Goal: Task Accomplishment & Management: Use online tool/utility

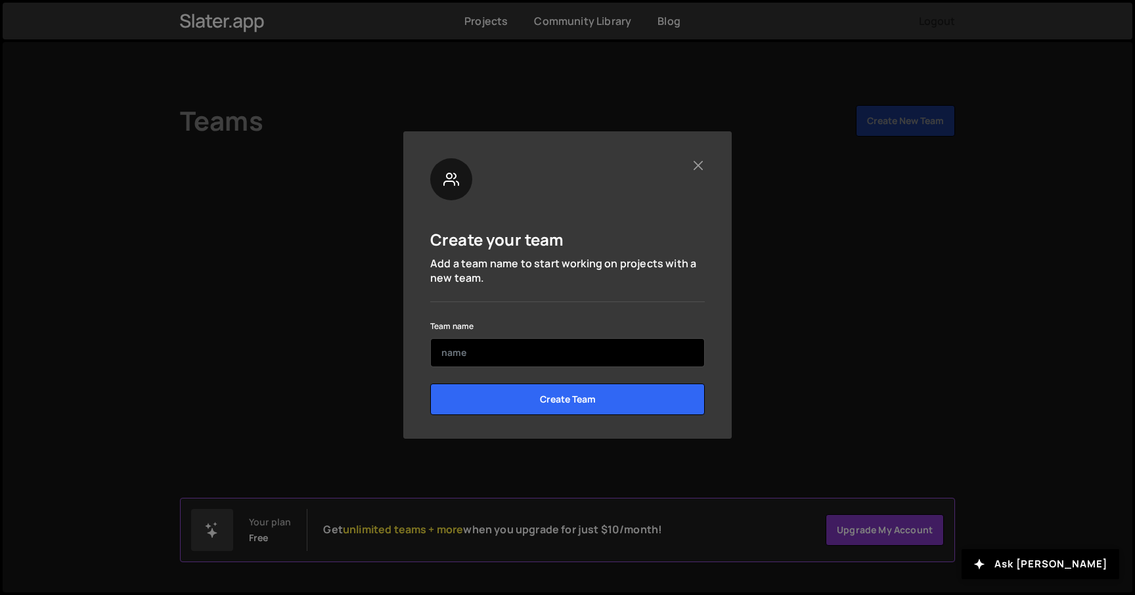
click at [612, 355] on input "text" at bounding box center [567, 352] width 275 height 29
type input "[PERSON_NAME]"
click at [430, 384] on input "Create Team" at bounding box center [567, 400] width 275 height 32
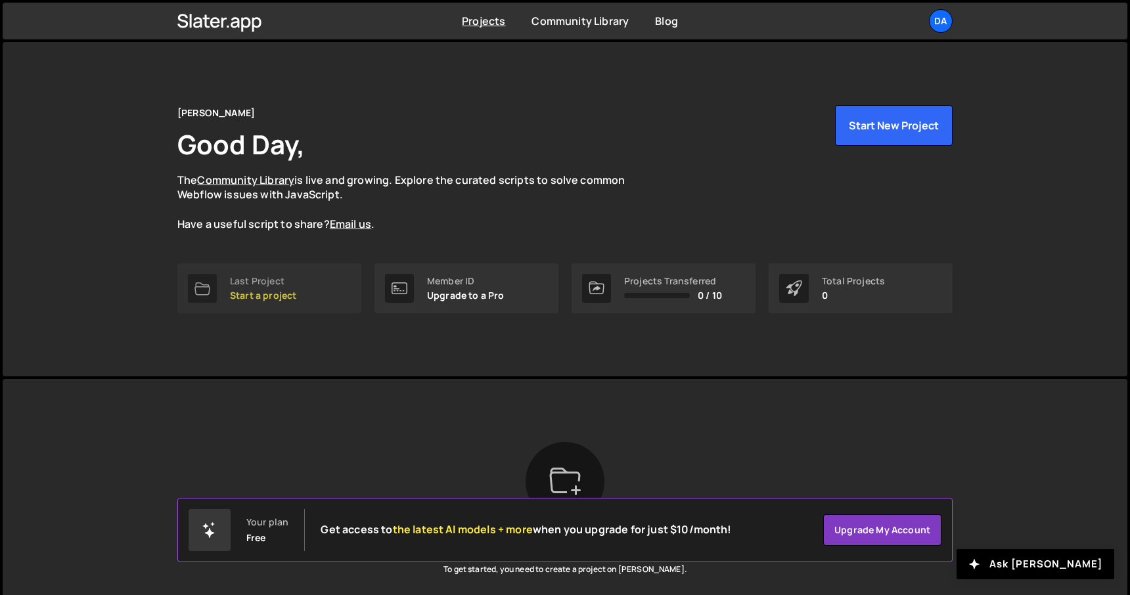
scroll to position [109, 0]
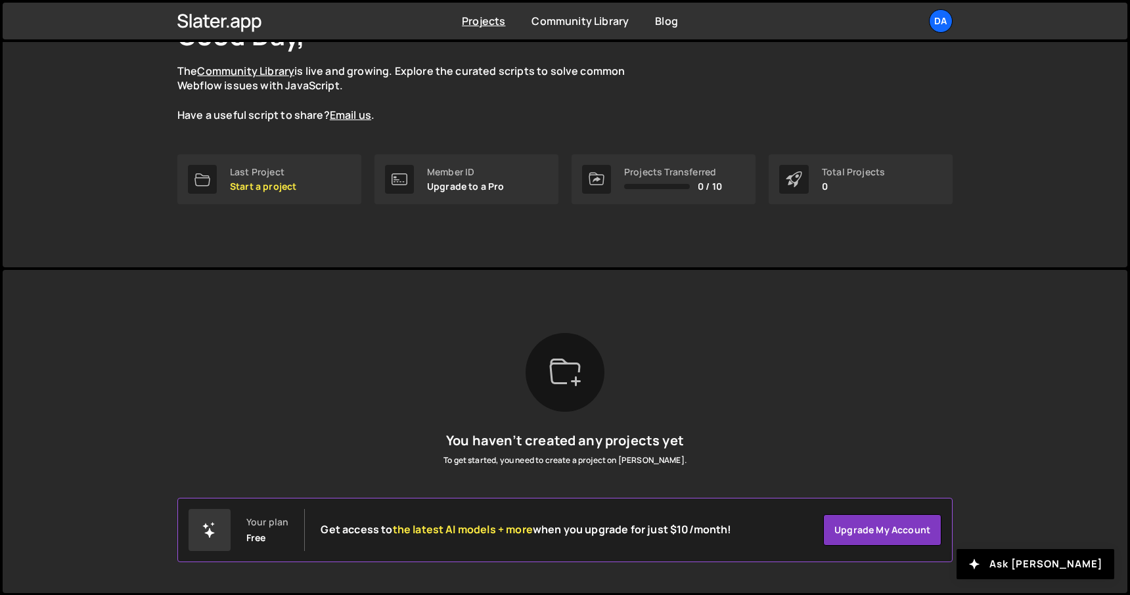
click at [579, 401] on div at bounding box center [565, 372] width 79 height 79
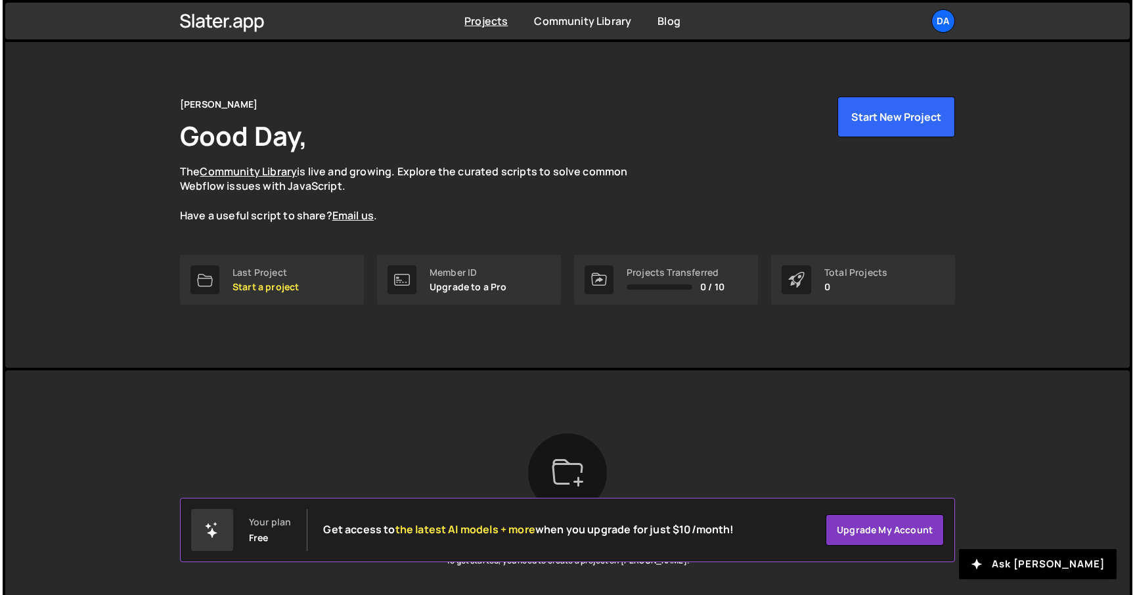
scroll to position [0, 0]
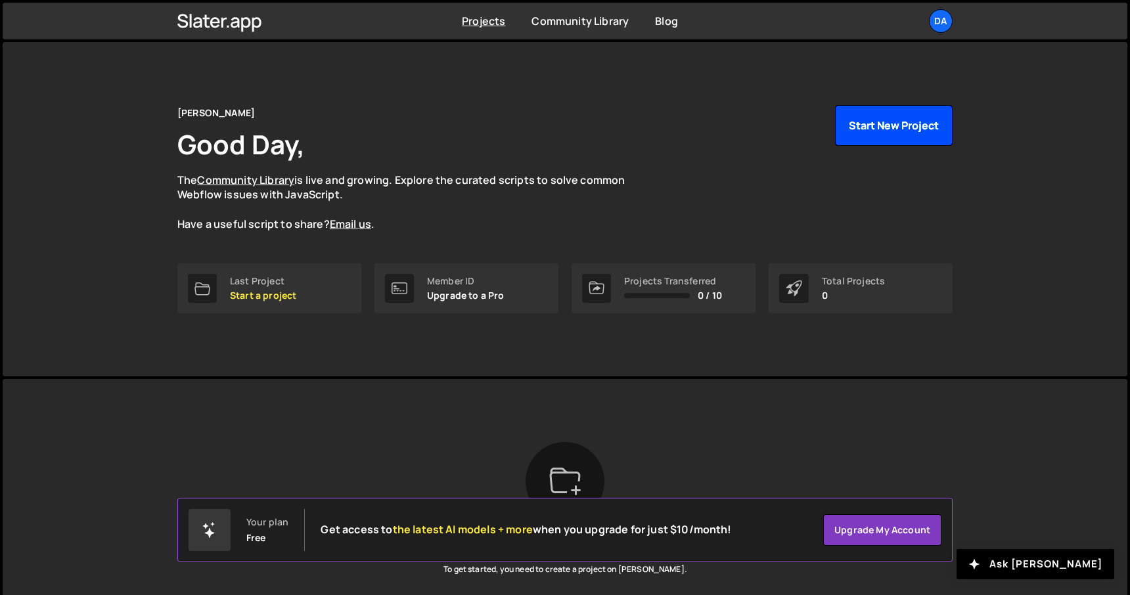
click at [927, 137] on button "Start New Project" at bounding box center [894, 125] width 118 height 41
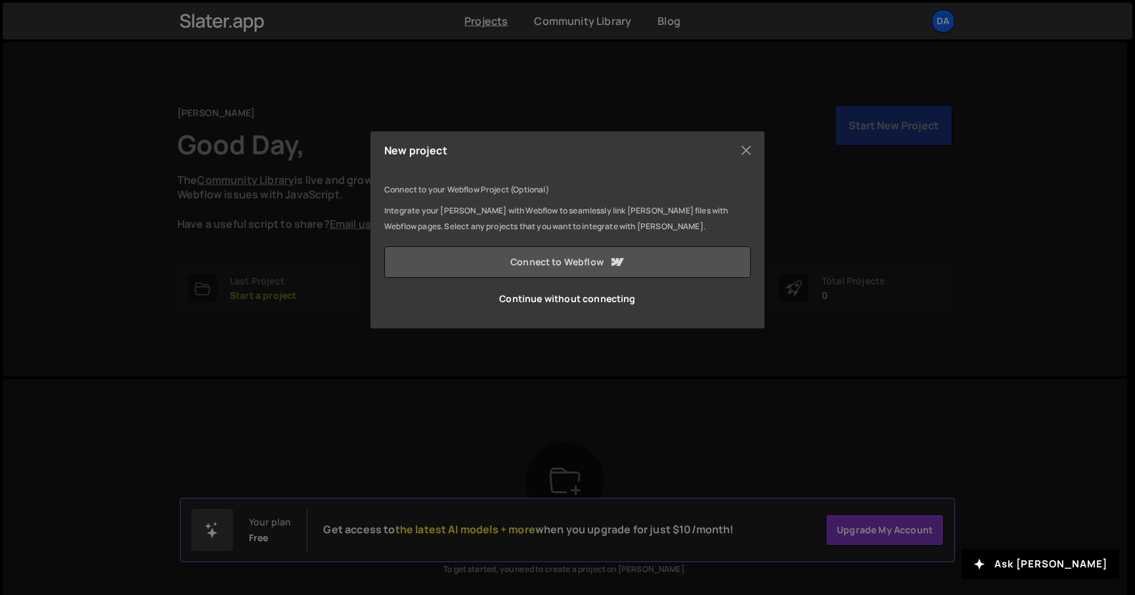
click at [652, 258] on link "Connect to Webflow" at bounding box center [567, 262] width 367 height 32
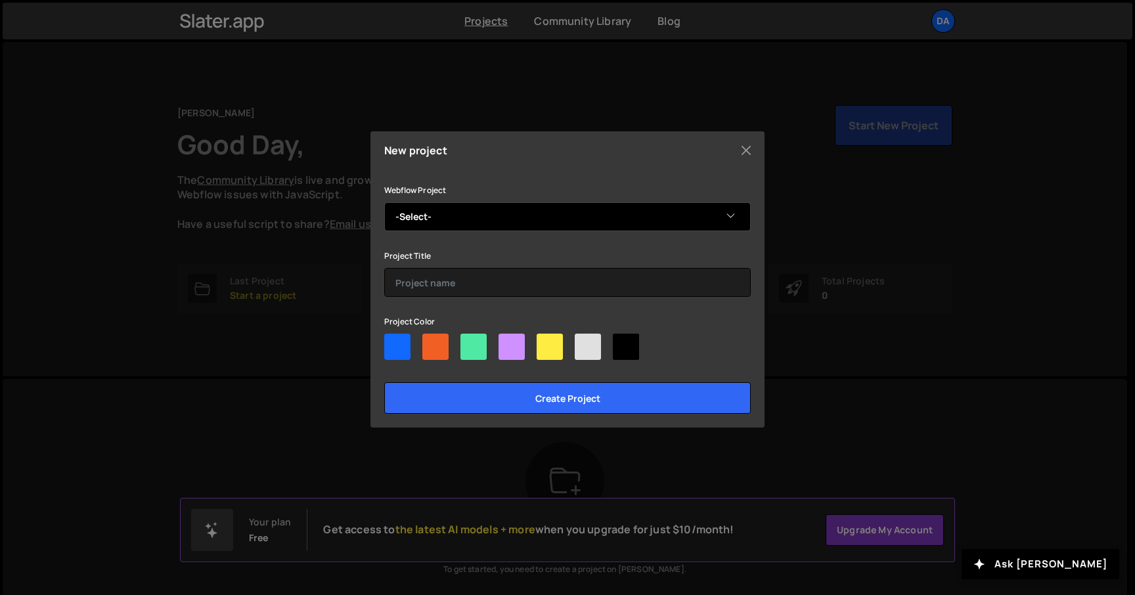
click at [727, 218] on select "-Select- David's Superb Site" at bounding box center [567, 216] width 367 height 29
select select "68b10d9725acb3e889f4bbfc"
click at [384, 202] on select "-Select- David's Superb Site" at bounding box center [567, 216] width 367 height 29
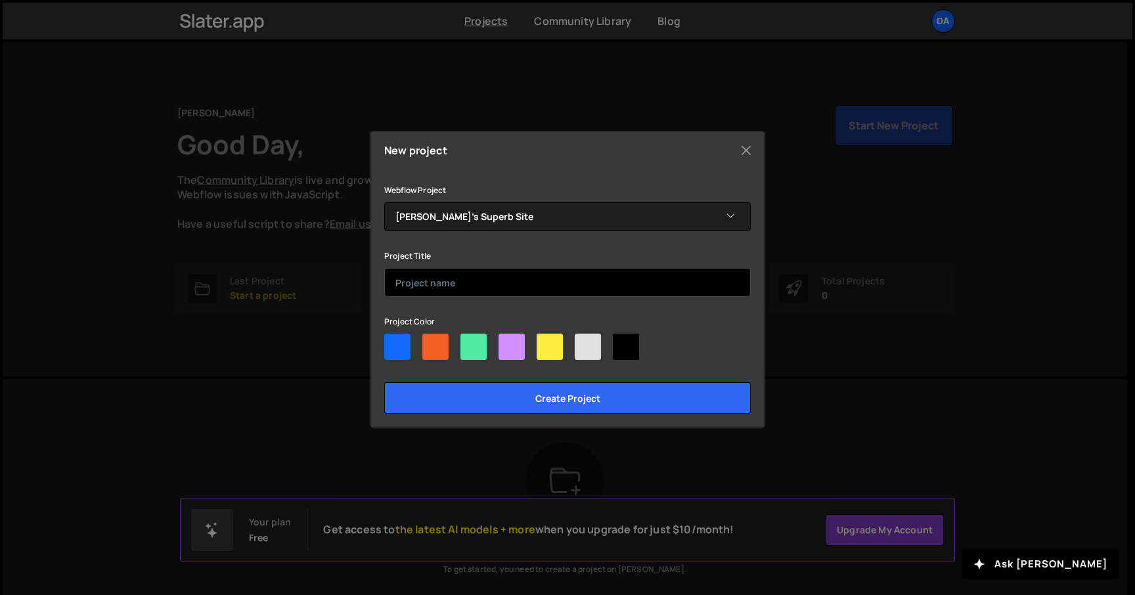
click at [671, 274] on input "text" at bounding box center [567, 282] width 367 height 29
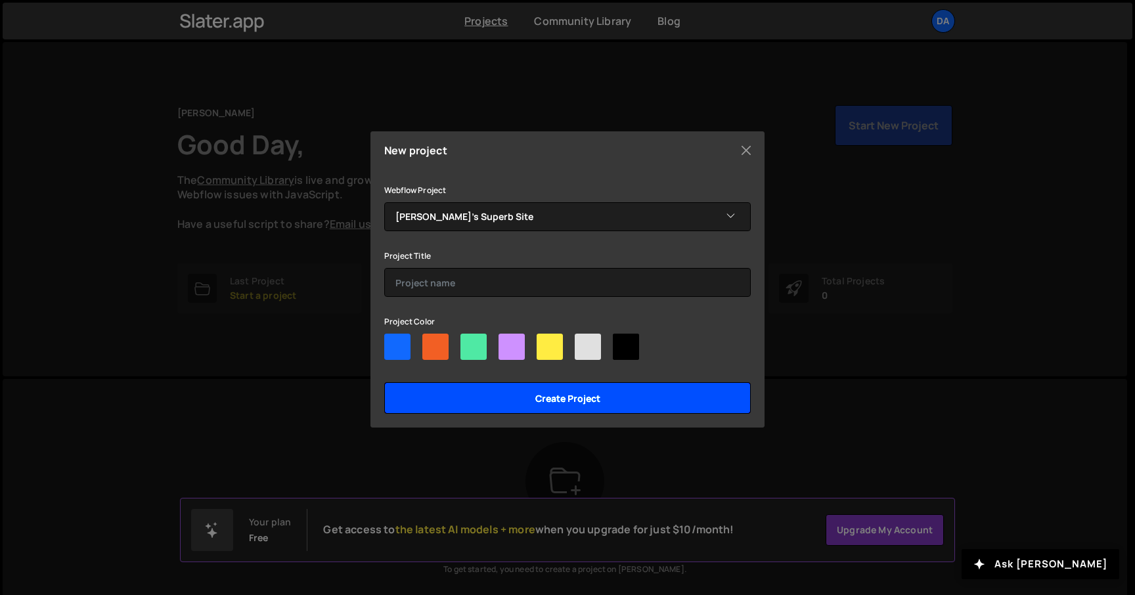
click at [627, 392] on input "Create project" at bounding box center [567, 398] width 367 height 32
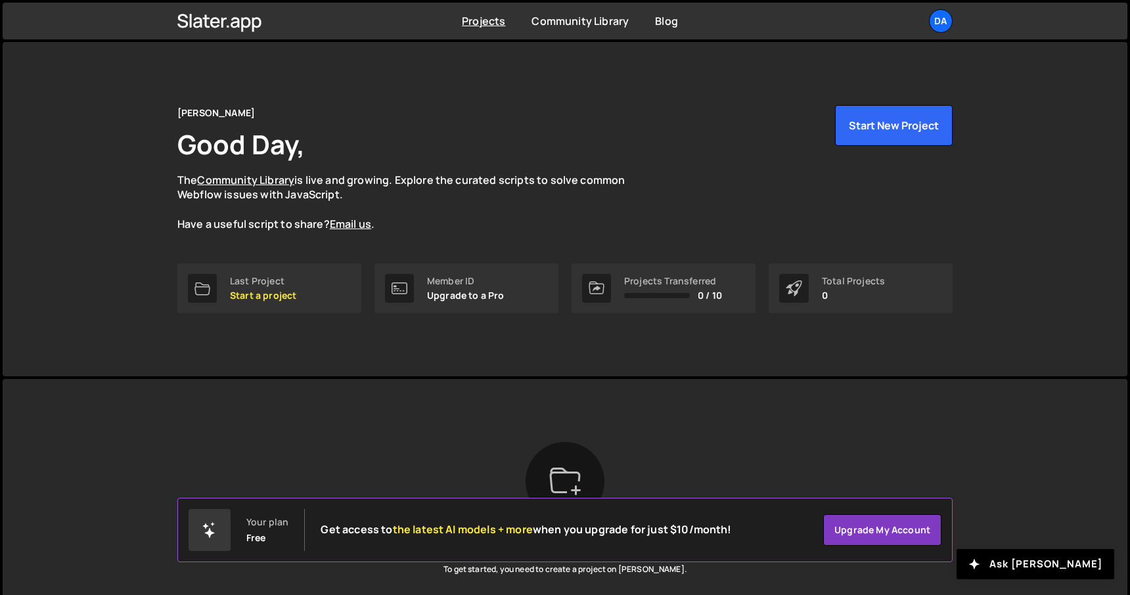
click at [590, 480] on div at bounding box center [565, 481] width 79 height 79
click at [216, 286] on div at bounding box center [202, 288] width 29 height 29
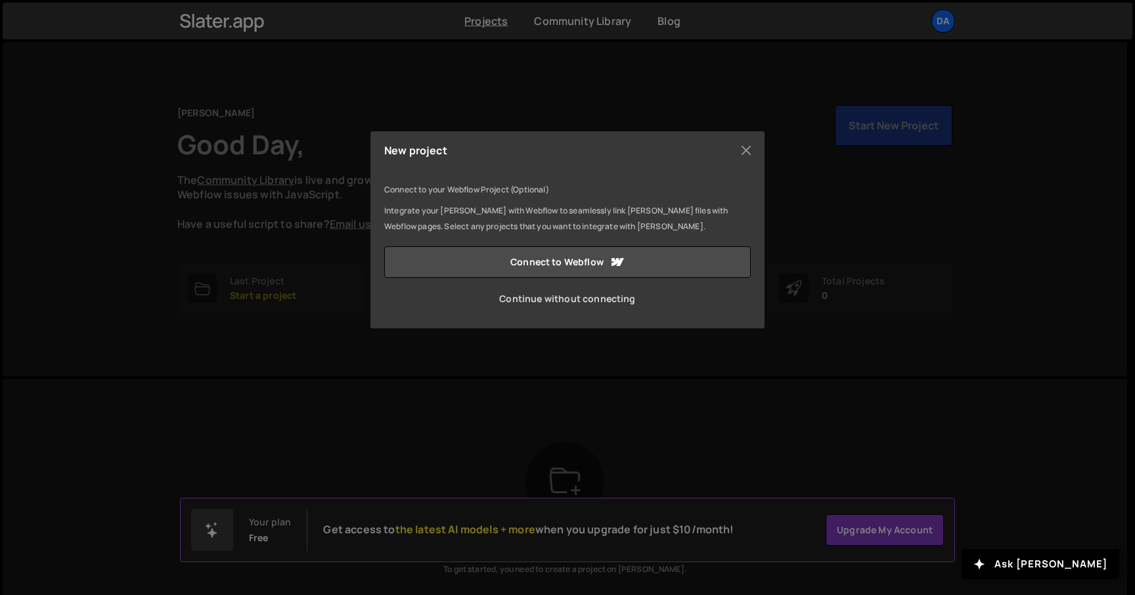
click at [587, 300] on link "Continue without connecting" at bounding box center [567, 299] width 367 height 32
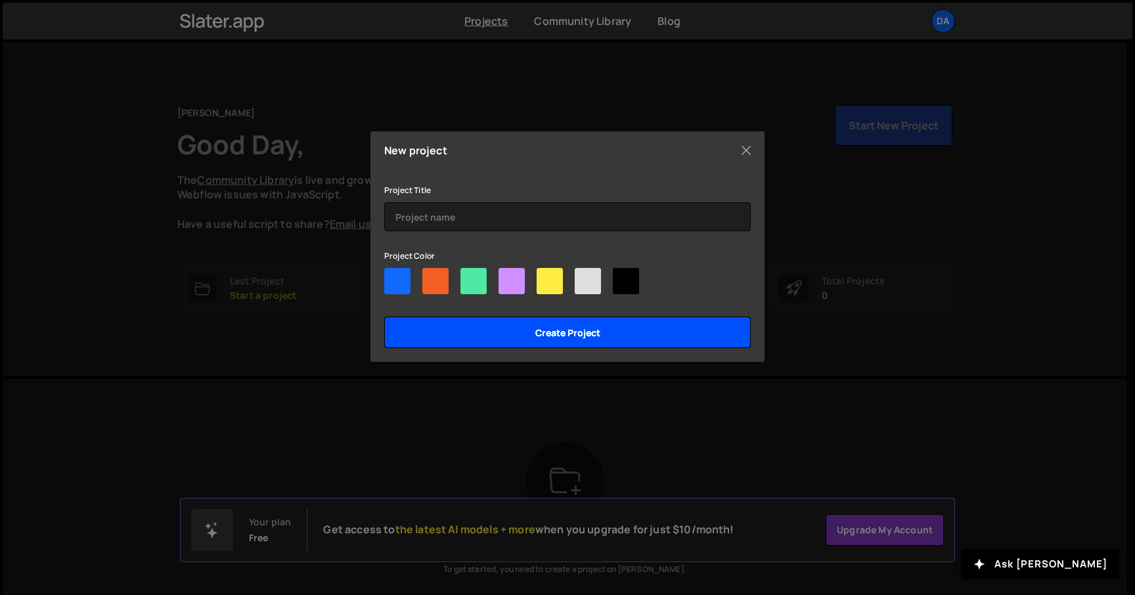
click at [583, 332] on input "Create project" at bounding box center [567, 333] width 367 height 32
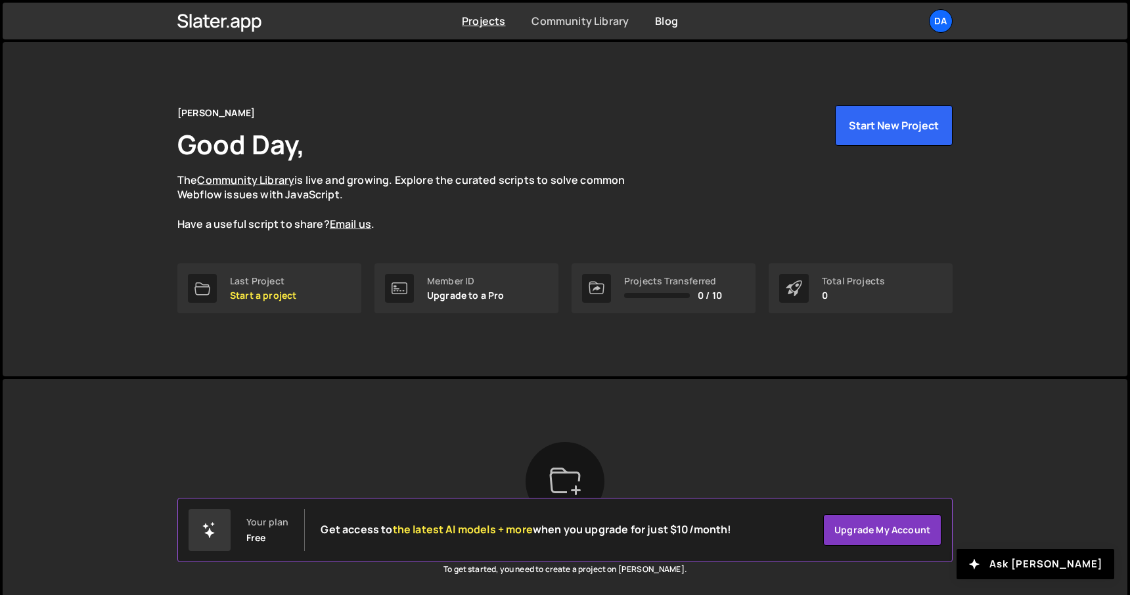
click at [579, 25] on link "Community Library" at bounding box center [579, 21] width 97 height 14
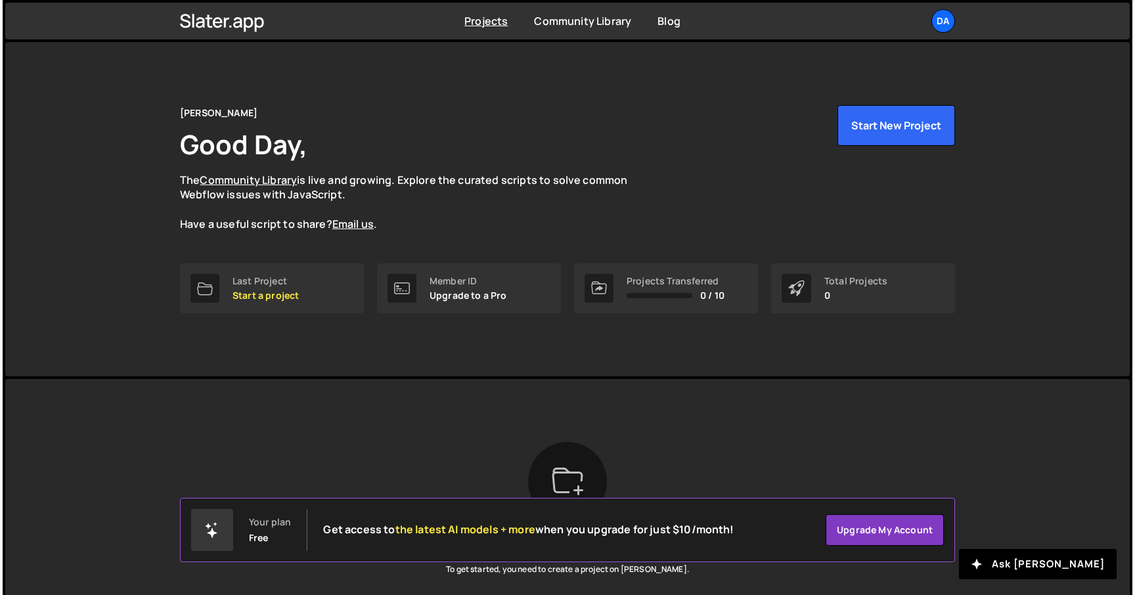
scroll to position [109, 0]
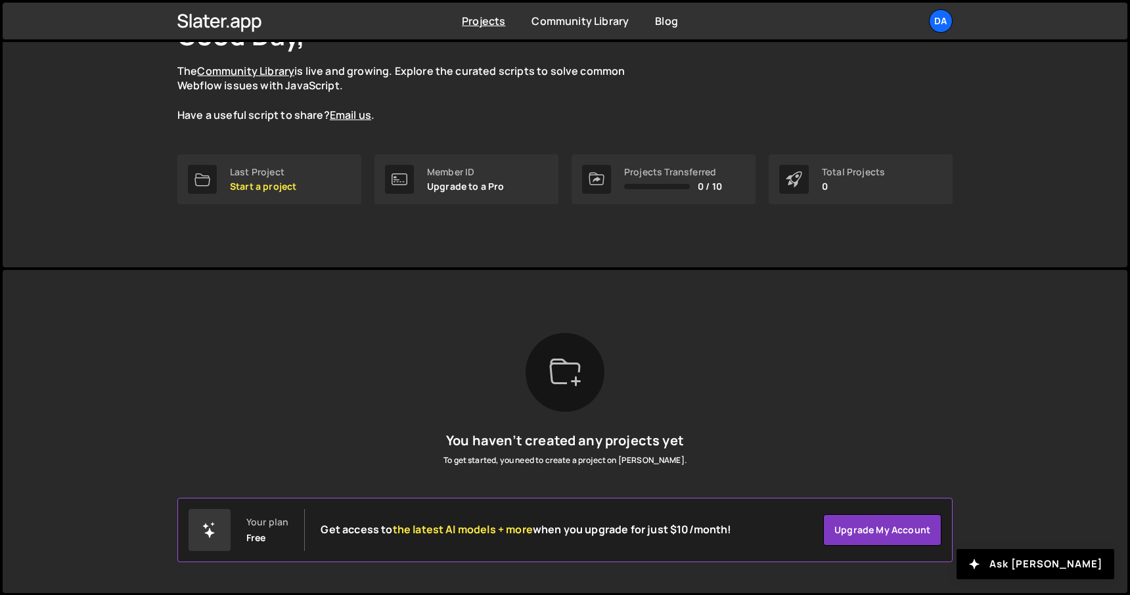
click at [271, 537] on div "Your plan Free" at bounding box center [267, 530] width 42 height 26
click at [258, 536] on div "Free" at bounding box center [256, 538] width 20 height 11
click at [1079, 557] on button "Ask [PERSON_NAME]" at bounding box center [1035, 564] width 158 height 30
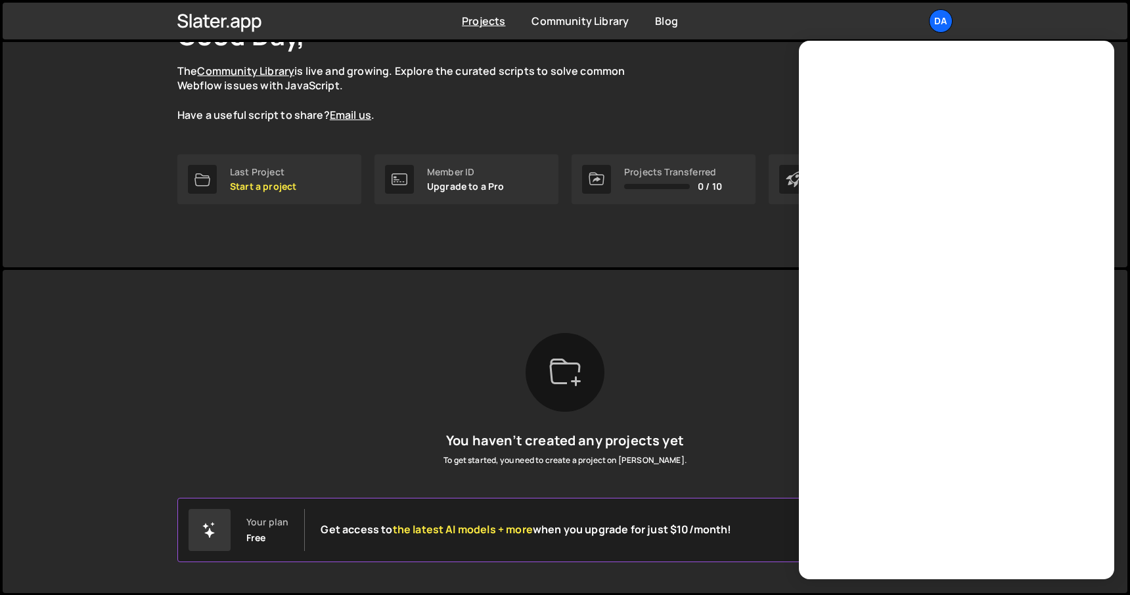
click at [561, 317] on div "Slater is designed for desktop use. Please use a larger screen to access the fu…" at bounding box center [565, 431] width 815 height 323
click at [272, 178] on div "Last Project Start a project" at bounding box center [263, 179] width 66 height 25
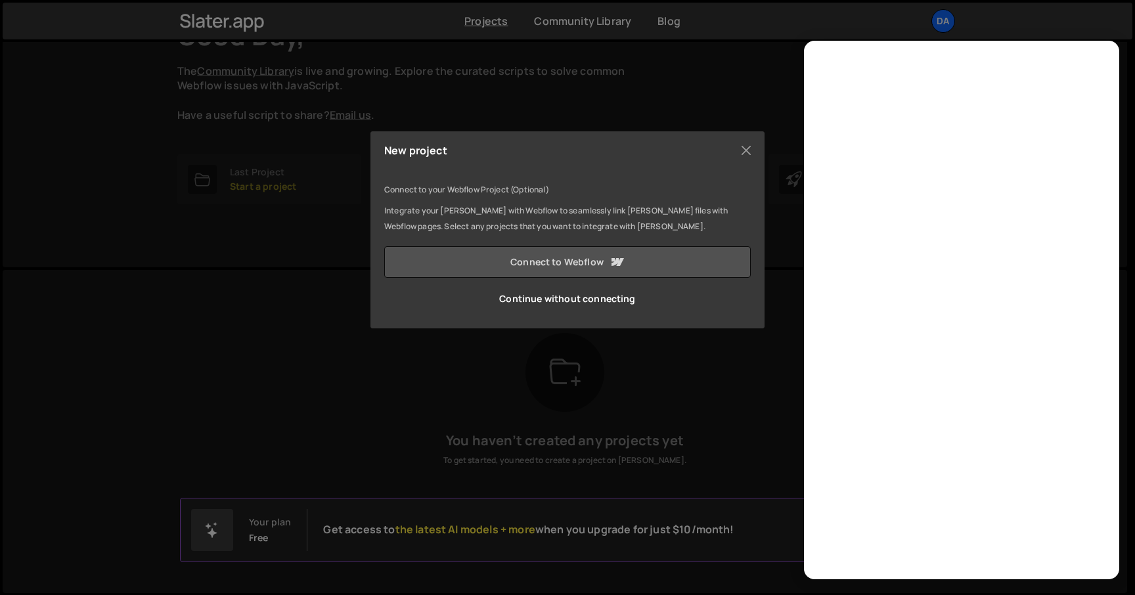
click at [584, 263] on link "Connect to Webflow" at bounding box center [567, 262] width 367 height 32
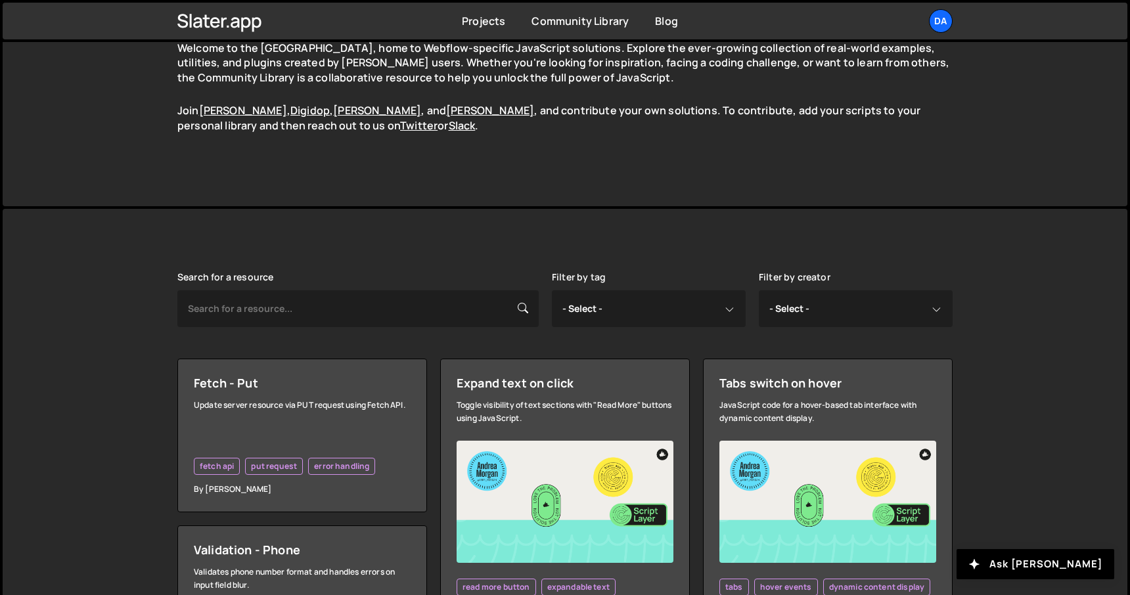
scroll to position [213, 0]
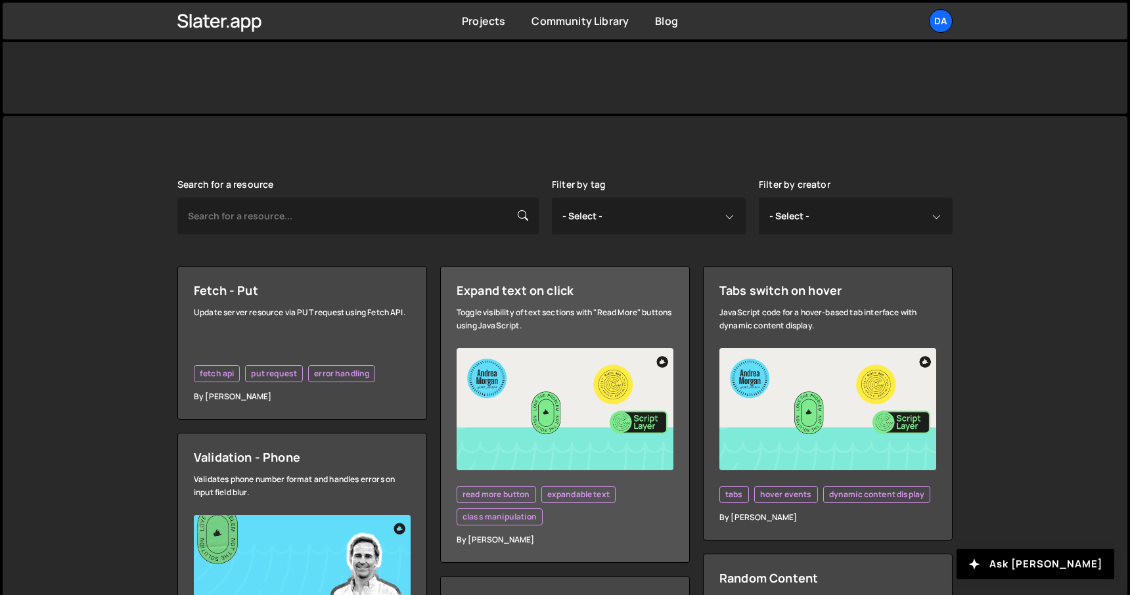
click at [526, 434] on img at bounding box center [565, 409] width 217 height 122
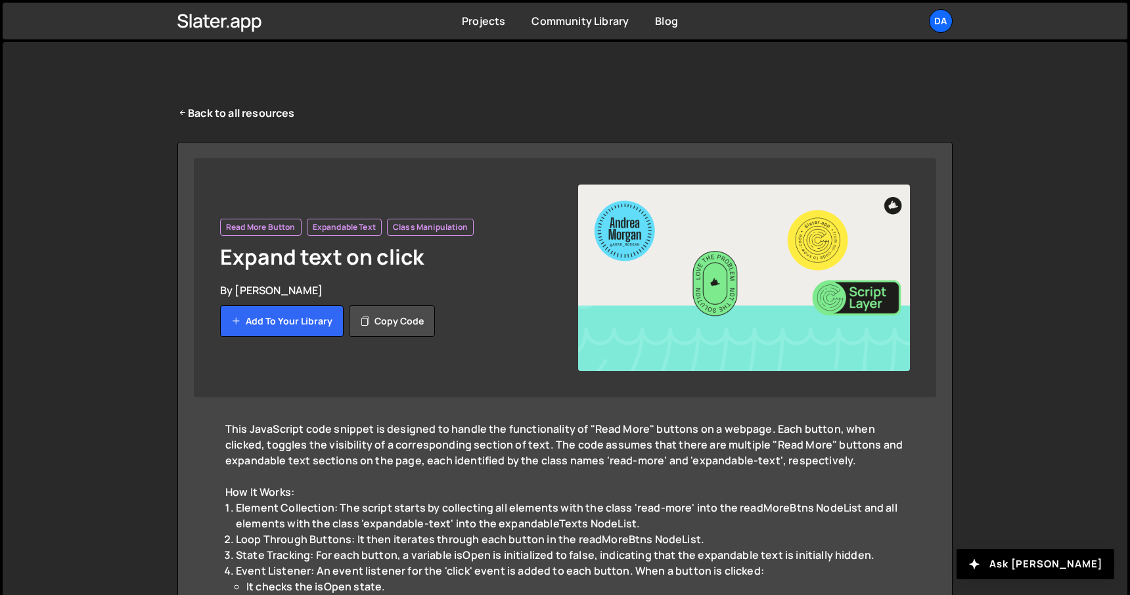
click at [734, 279] on img at bounding box center [744, 278] width 332 height 187
click at [388, 317] on button "Copy code" at bounding box center [392, 321] width 86 height 32
click at [549, 28] on div "Community Library" at bounding box center [579, 21] width 97 height 14
click at [570, 20] on link "Community Library" at bounding box center [579, 21] width 97 height 14
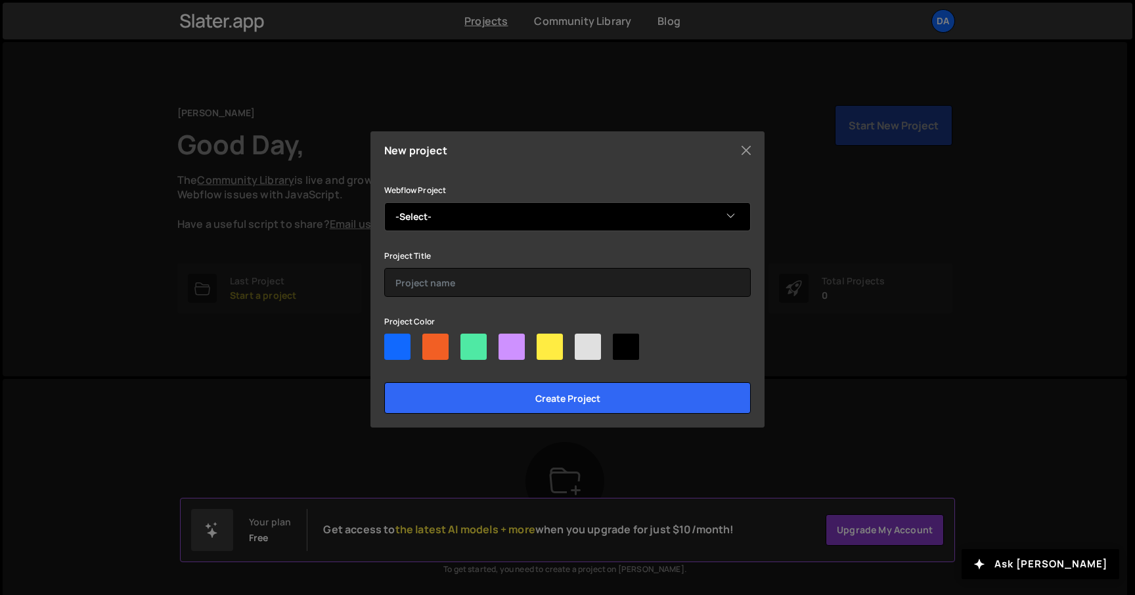
click at [442, 210] on select "-Select- [PERSON_NAME]'s Superb Site" at bounding box center [567, 216] width 367 height 29
select select "68b10d9725acb3e889f4bbfc"
click at [384, 202] on select "-Select- [PERSON_NAME]'s Superb Site" at bounding box center [567, 216] width 367 height 29
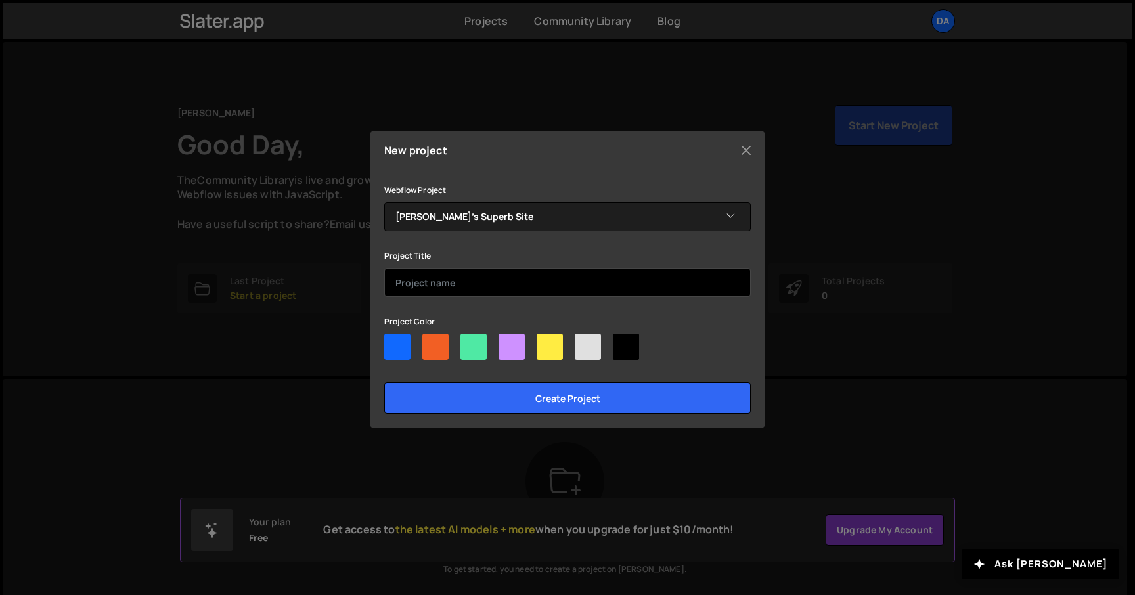
click at [446, 275] on input "text" at bounding box center [567, 282] width 367 height 29
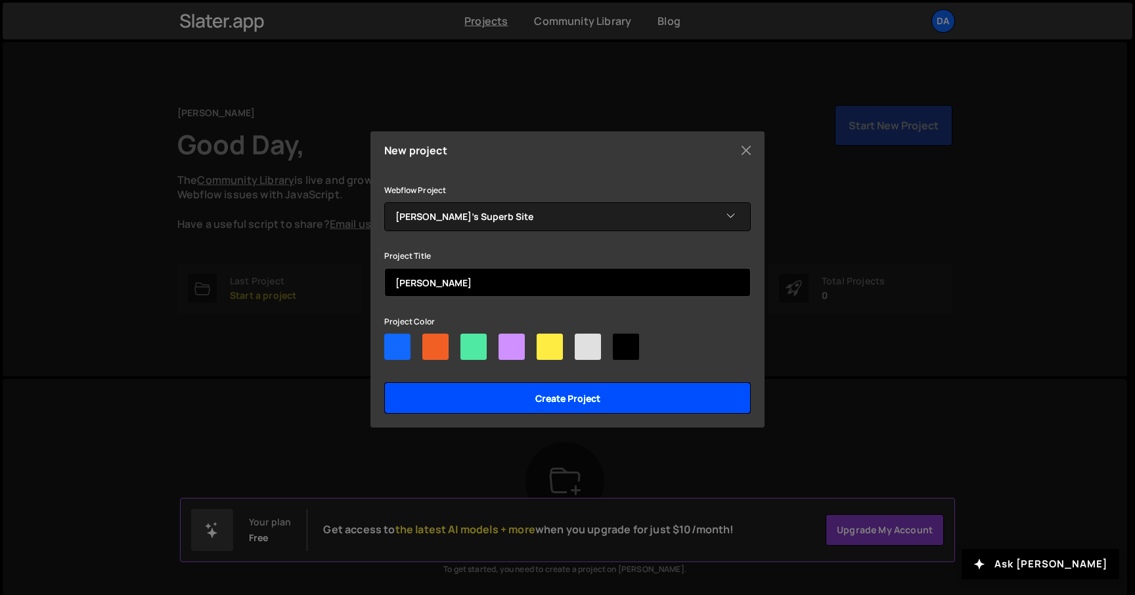
type input "[PERSON_NAME]"
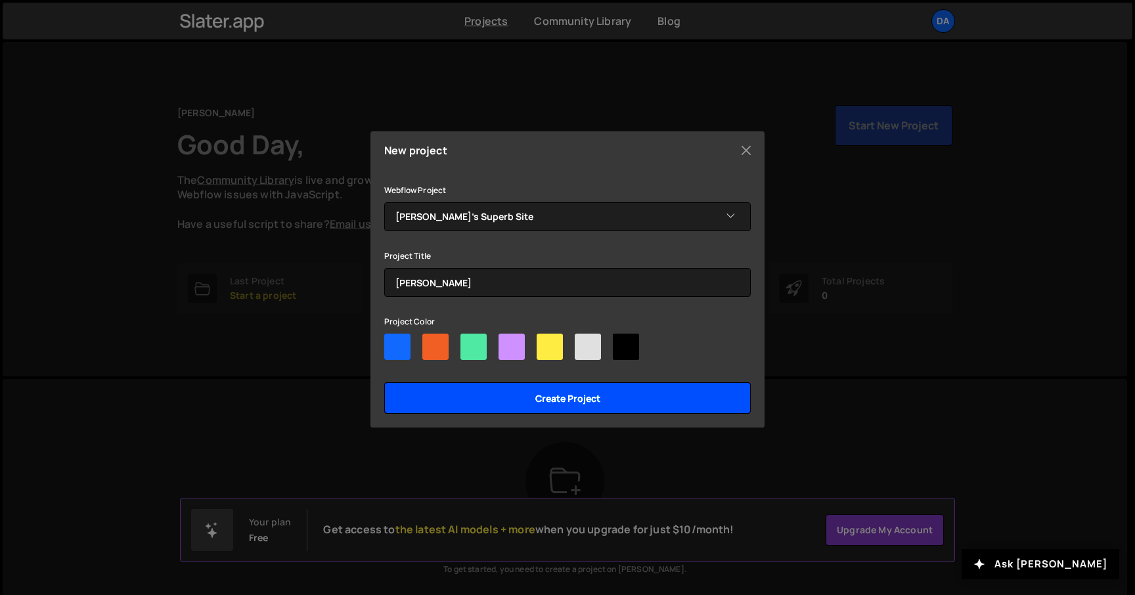
click at [482, 403] on input "Create project" at bounding box center [567, 398] width 367 height 32
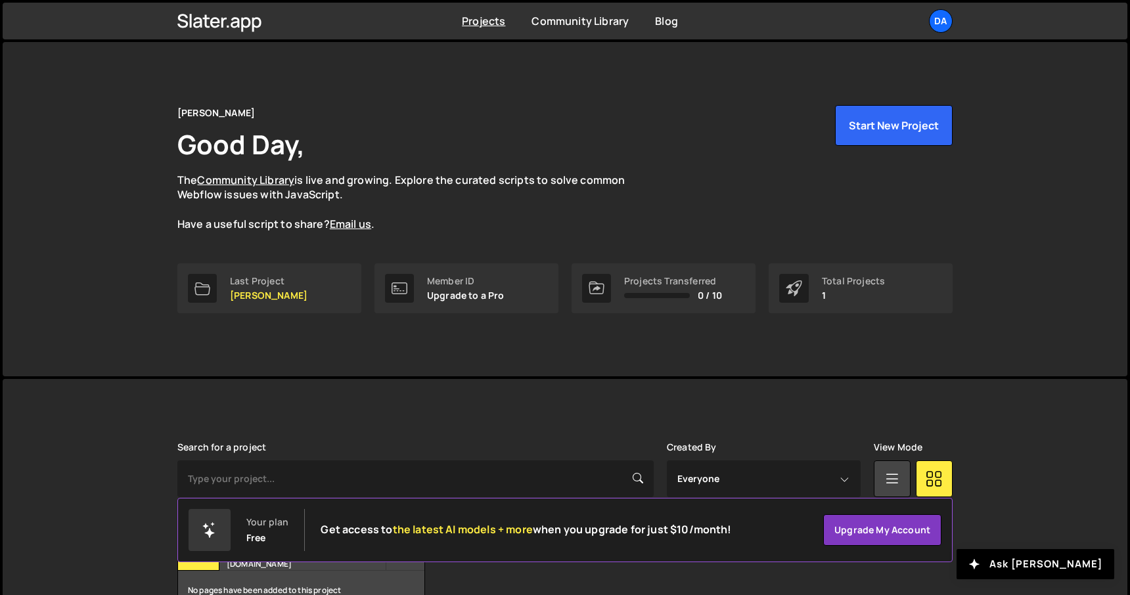
scroll to position [81, 0]
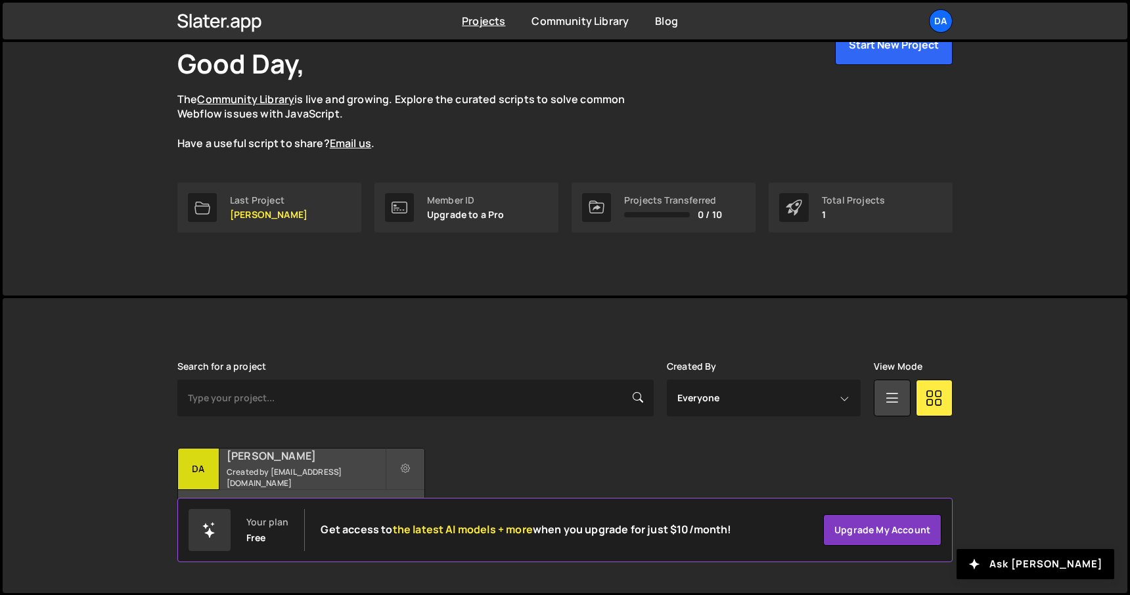
click at [263, 474] on small "Created by david360show@gmail.com" at bounding box center [306, 477] width 158 height 22
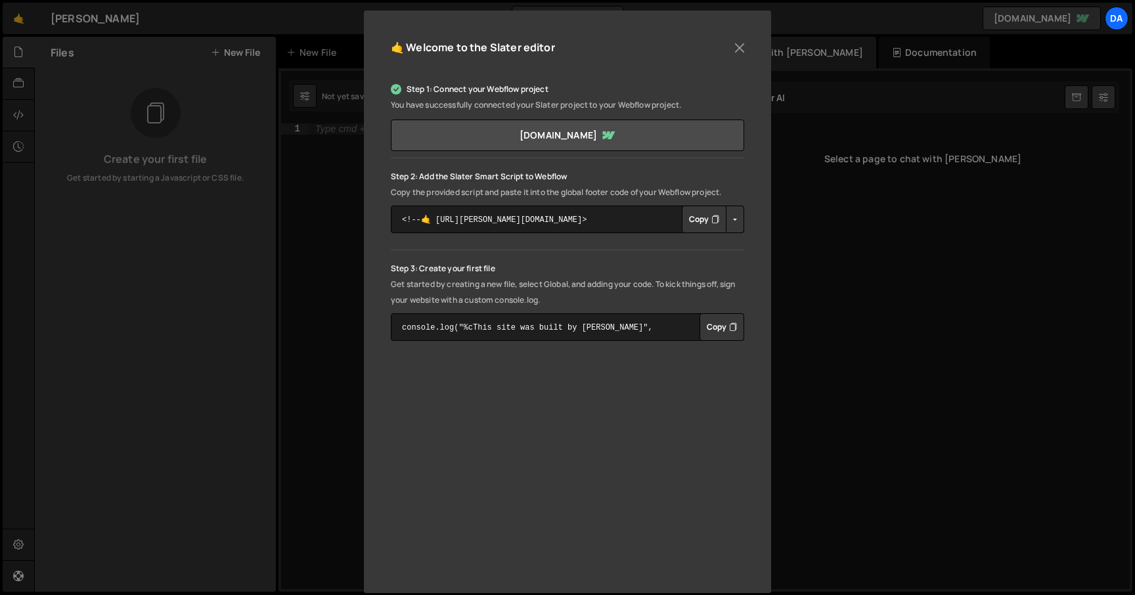
scroll to position [153, 0]
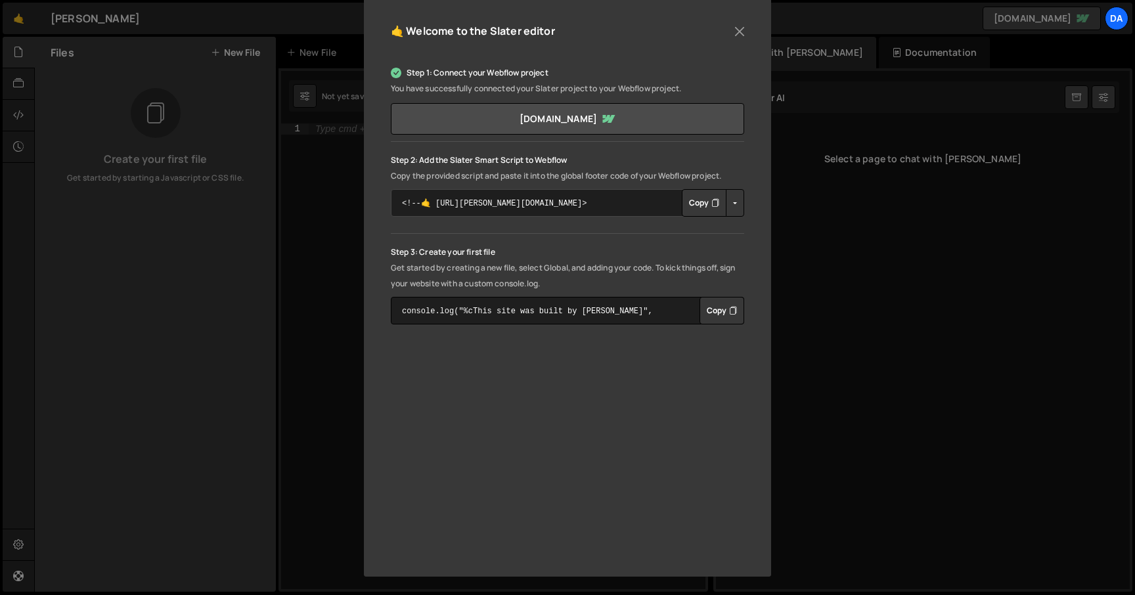
click at [596, 209] on textarea "<!--🤙 [URL][PERSON_NAME][DOMAIN_NAME]> <script>document.addEventListener("DOMCo…" at bounding box center [567, 203] width 353 height 28
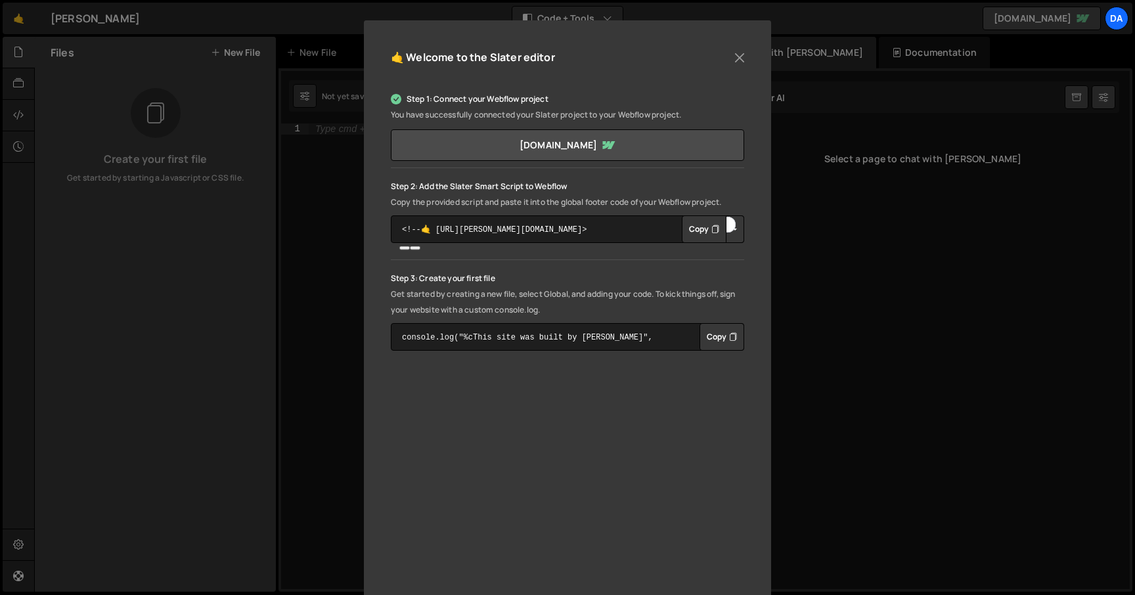
click at [694, 230] on button "Copy" at bounding box center [704, 229] width 45 height 28
click at [859, 204] on div "🤙 Welcome to the [PERSON_NAME] editor Step 1: Connect your Webflow project You …" at bounding box center [567, 297] width 1135 height 595
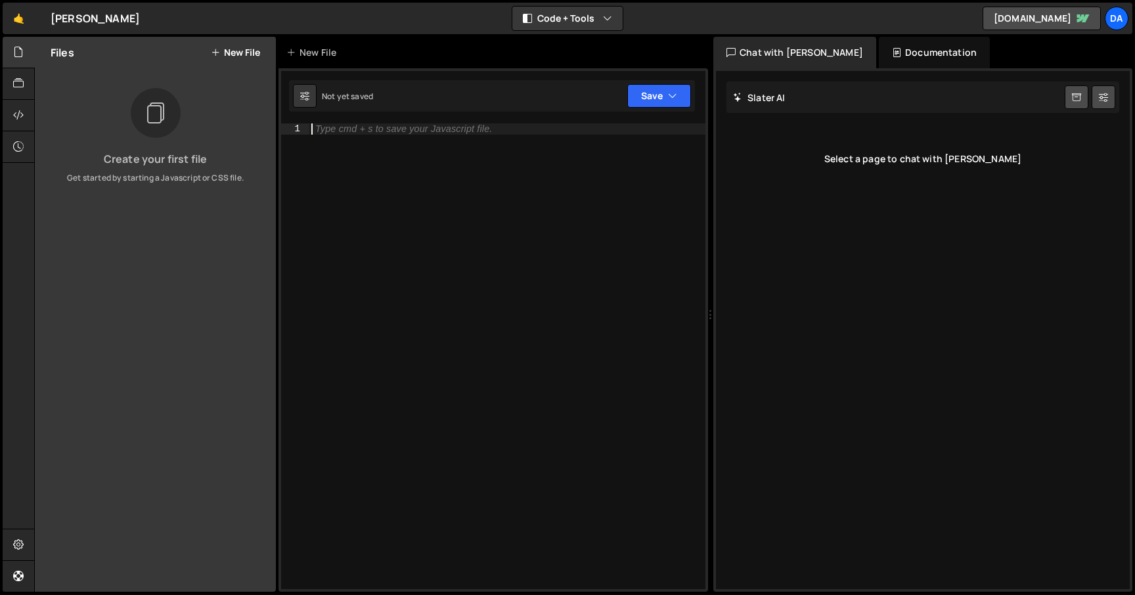
click at [407, 135] on div "Type cmd + s to save your Javascript file." at bounding box center [507, 367] width 397 height 487
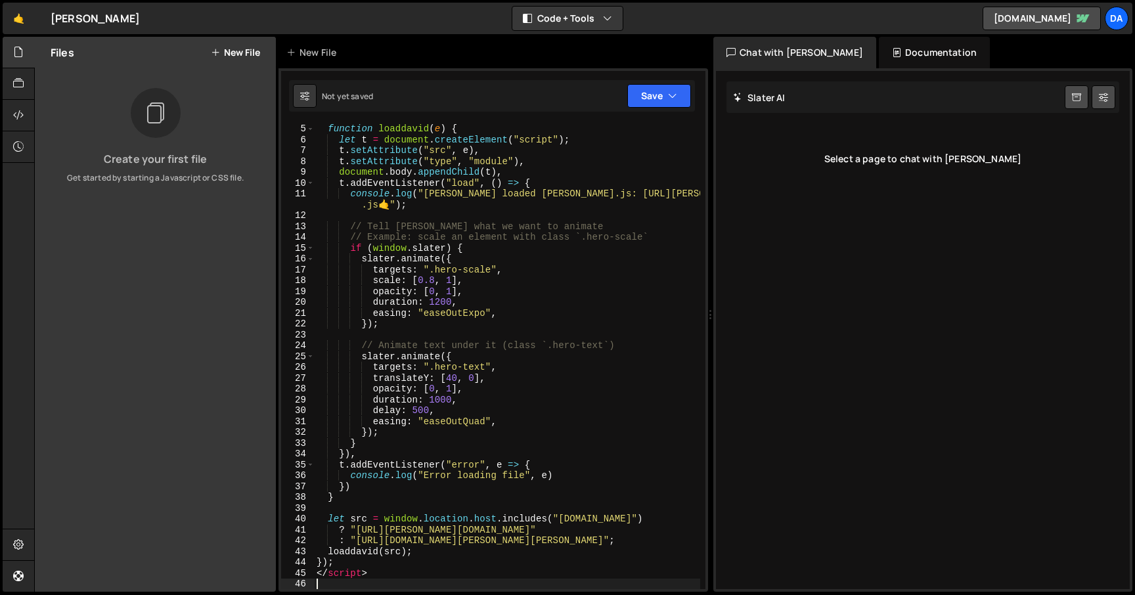
scroll to position [43, 0]
click at [651, 93] on button "Save" at bounding box center [659, 96] width 64 height 24
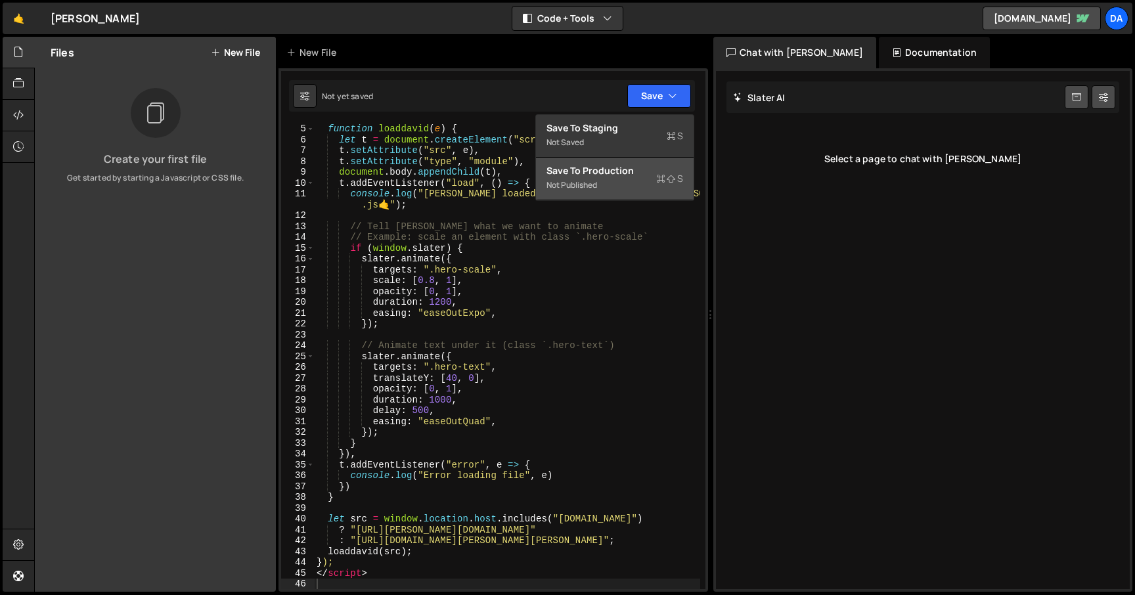
click at [627, 170] on div "Save to Production S" at bounding box center [615, 170] width 137 height 13
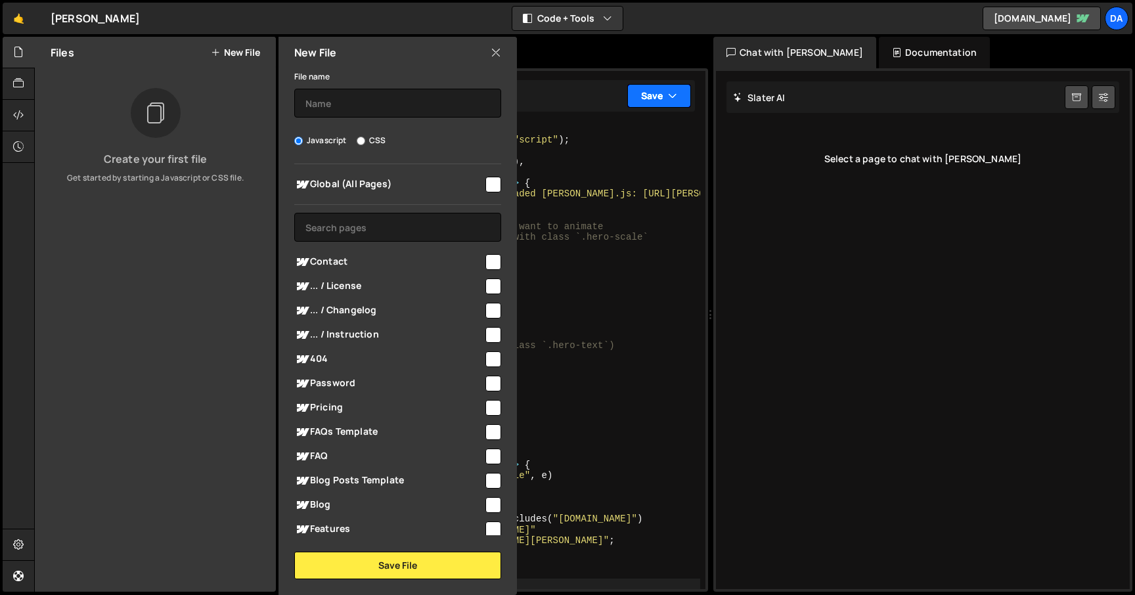
click at [653, 94] on button "Save" at bounding box center [659, 96] width 64 height 24
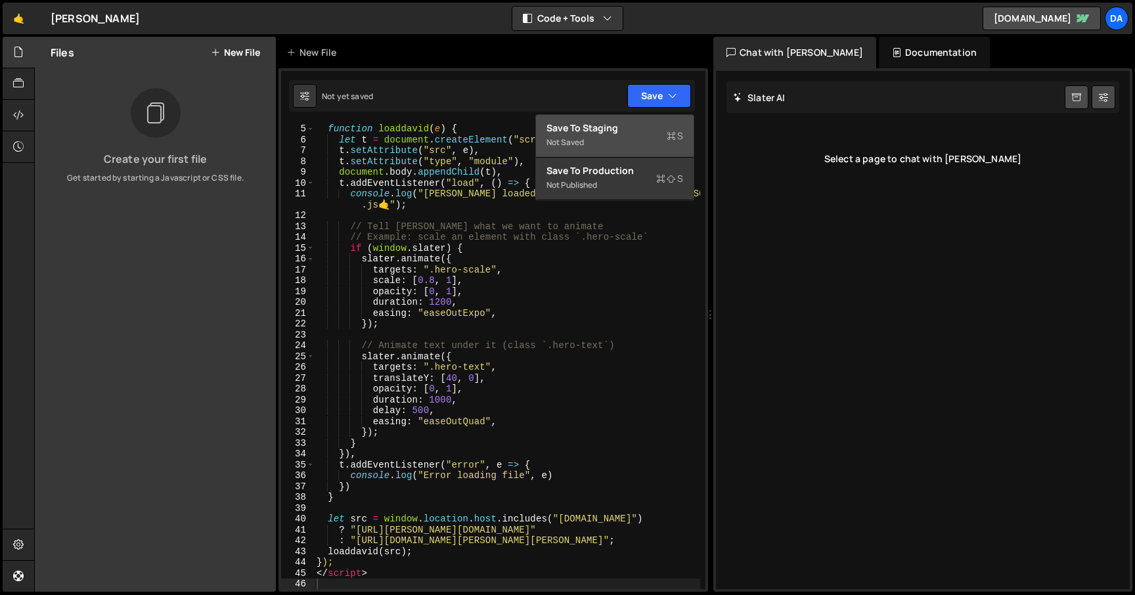
click at [648, 123] on div "Save to Staging S" at bounding box center [615, 128] width 137 height 13
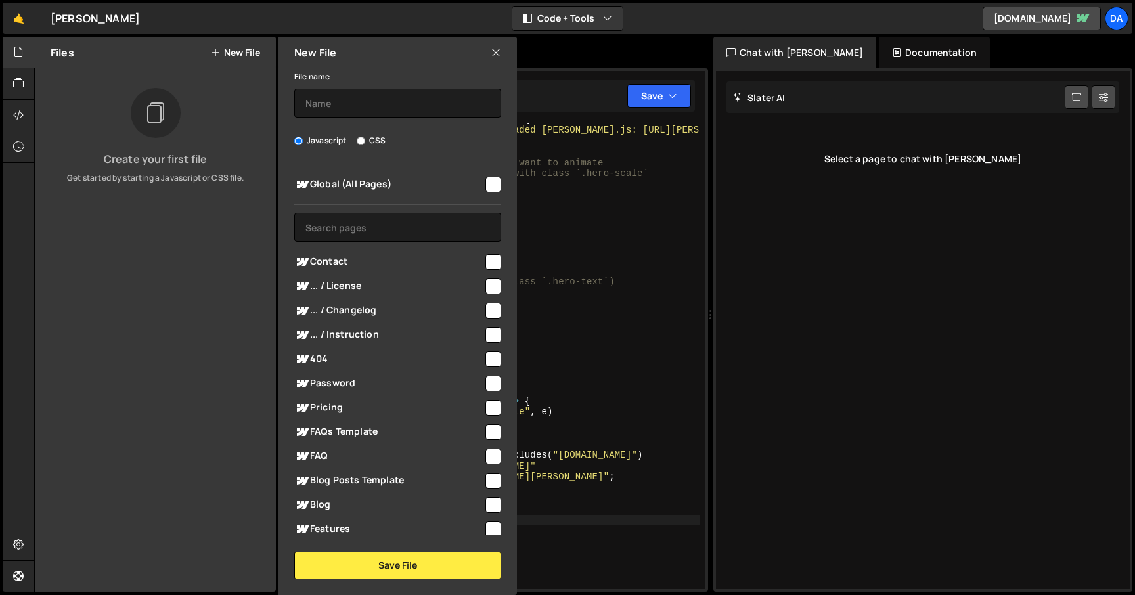
scroll to position [127, 0]
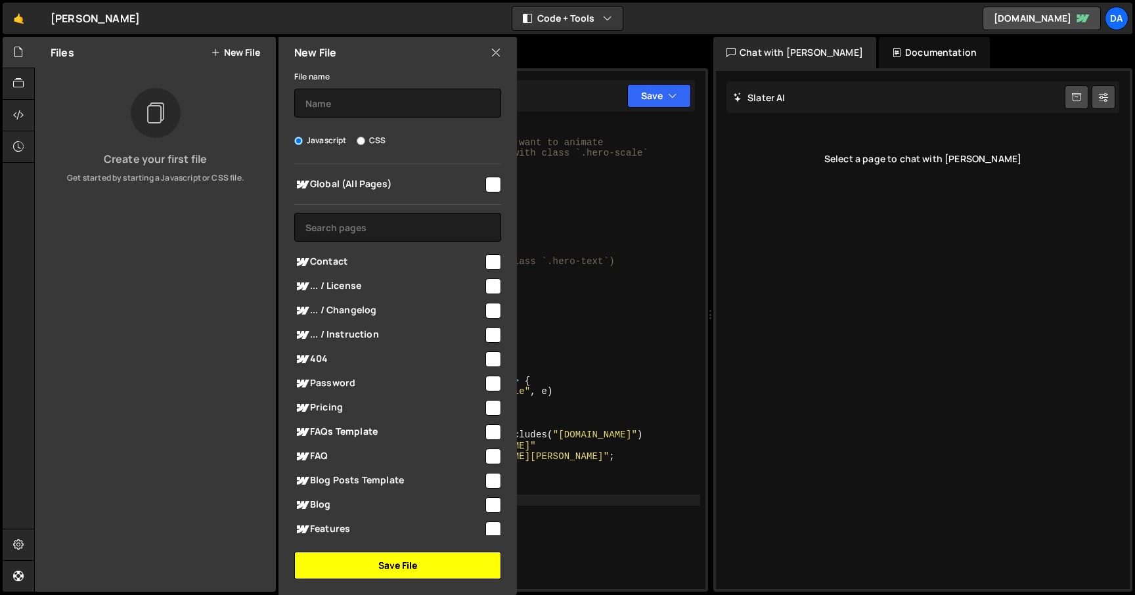
click at [412, 564] on button "Save File" at bounding box center [397, 566] width 207 height 28
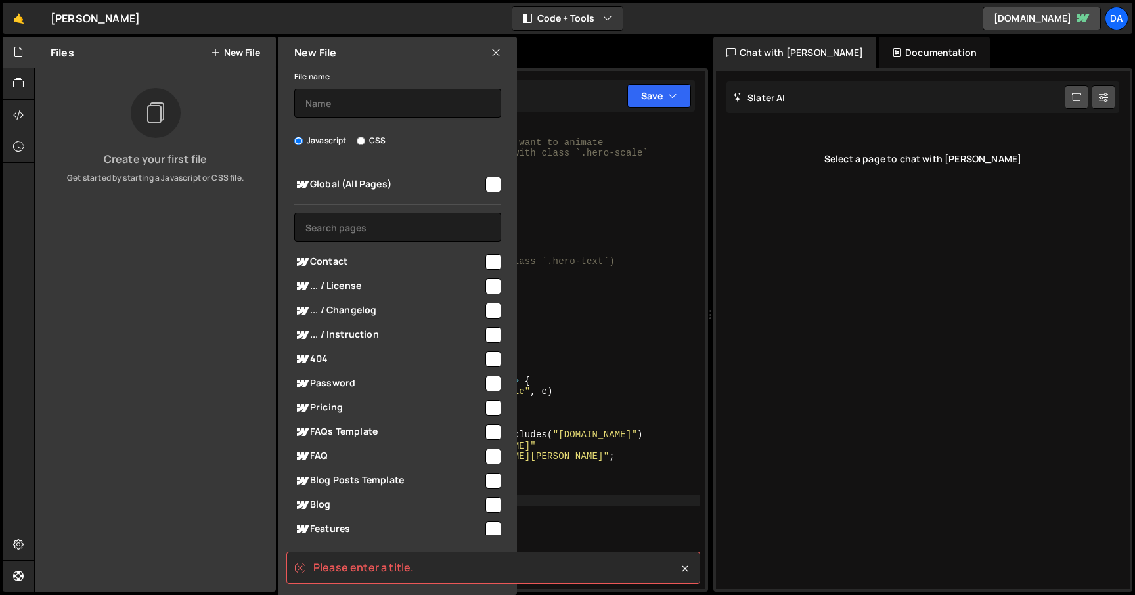
type textarea "let src = window.location.host.includes("webflow.io")"
click at [613, 433] on div "console . log ( "Slater loaded david.js: https://slater.app/16991 .js 🤙 " ) ; /…" at bounding box center [507, 353] width 386 height 499
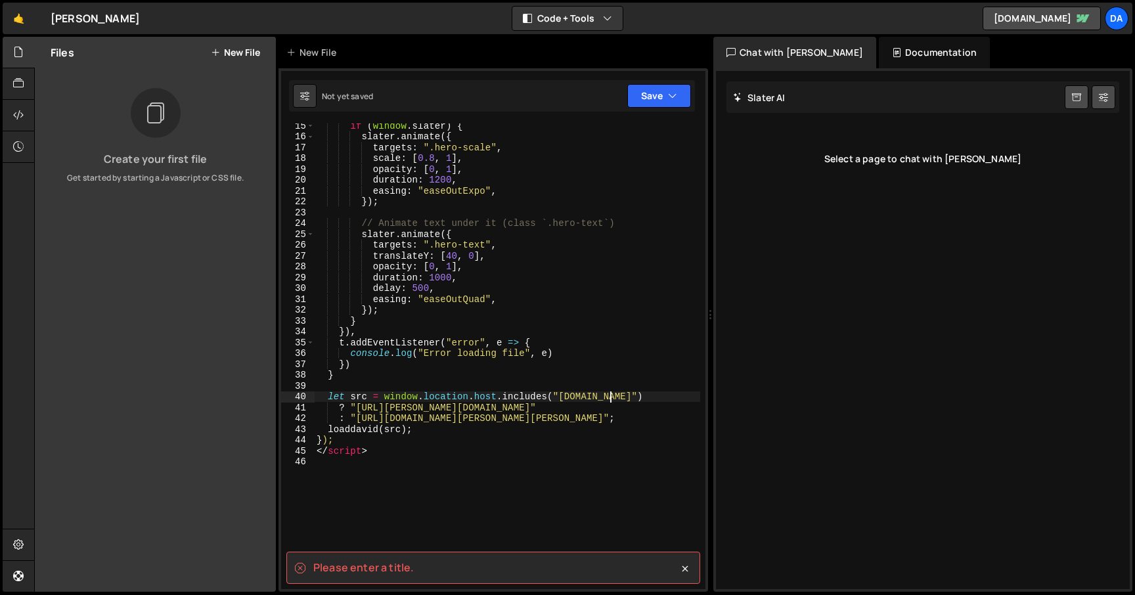
scroll to position [271, 0]
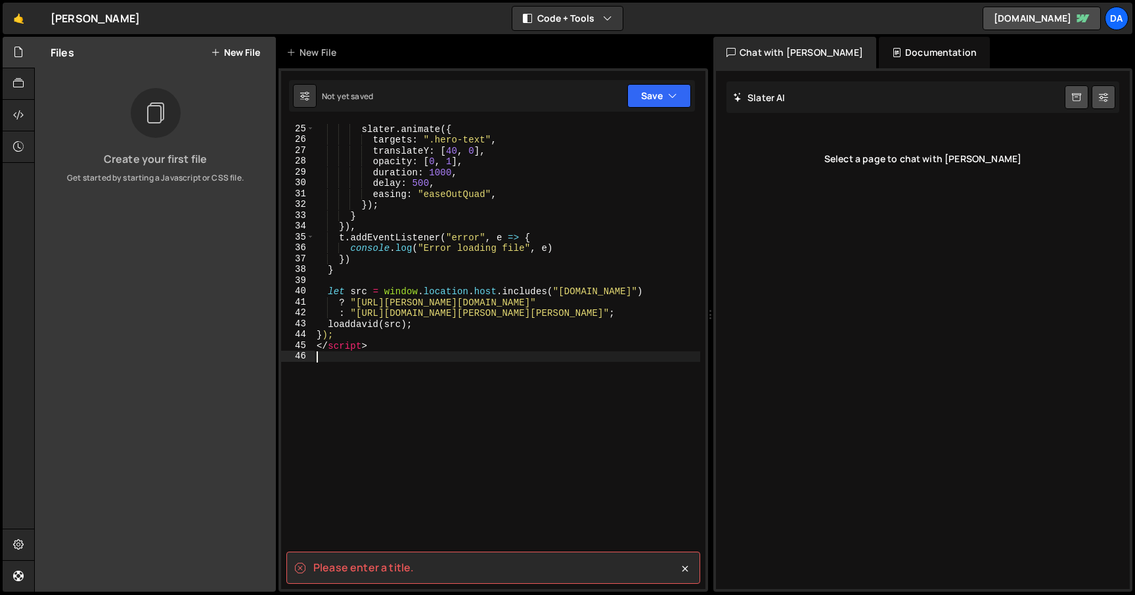
click at [453, 363] on div "slater . animate ({ targets : ".hero-text" , translateY : [ 40 , 0 ] , opacity …" at bounding box center [507, 367] width 386 height 487
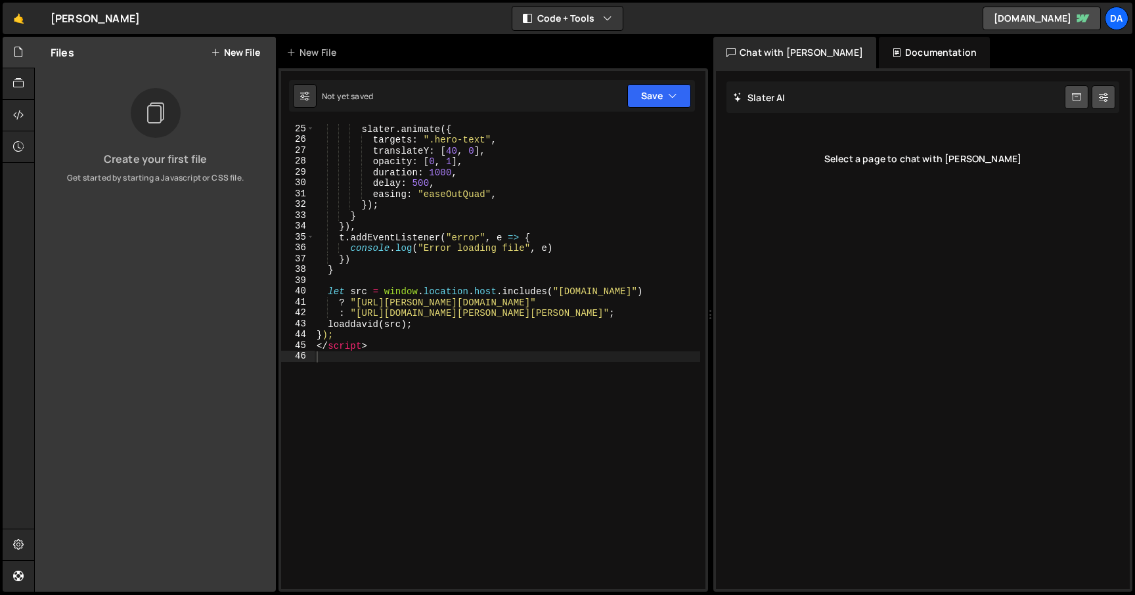
click at [389, 95] on div "Not yet saved Upgrade to Edit Save Save to Staging S Not saved S G" at bounding box center [492, 96] width 406 height 32
click at [311, 89] on button at bounding box center [305, 96] width 24 height 24
select select "editor"
select select "ace/theme/monokai"
type input "14"
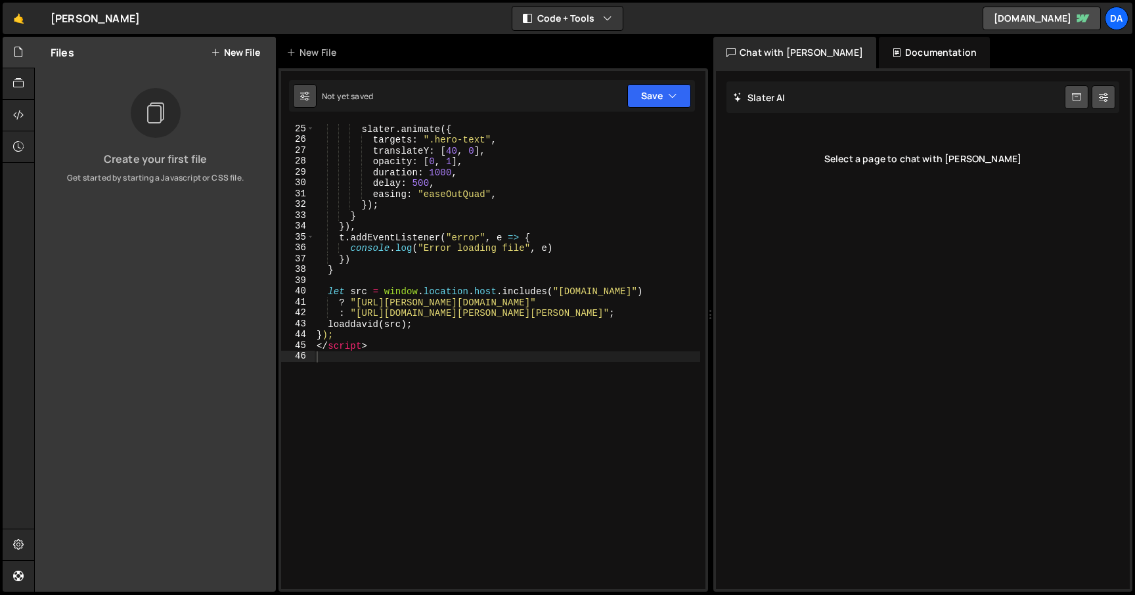
checkbox input "true"
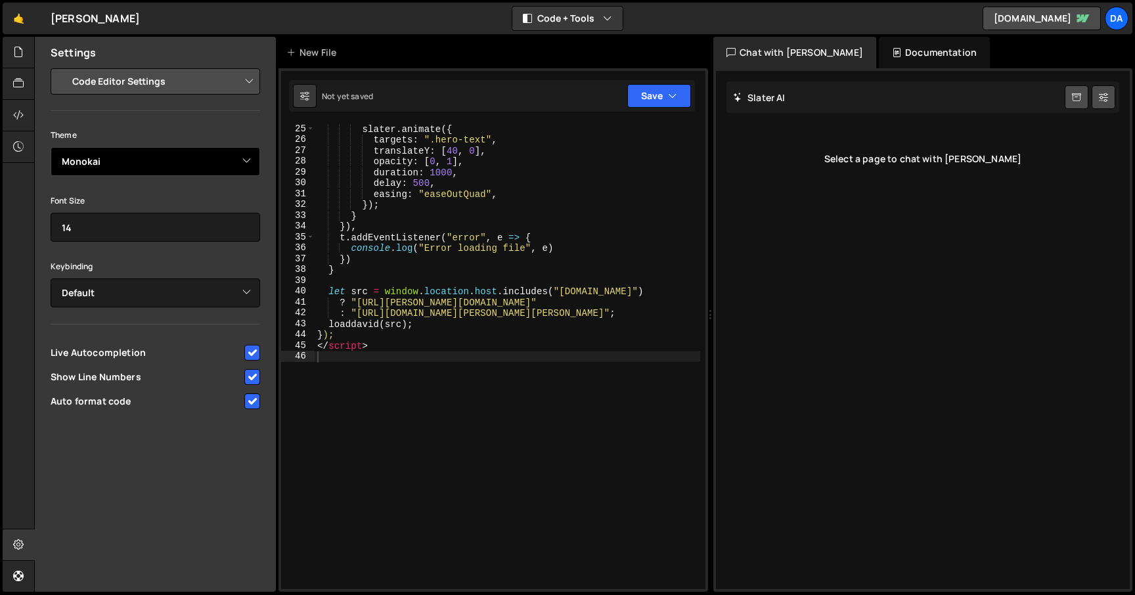
click at [167, 158] on select "Ambiance Chaos Clouds Midnight Dracula Cobalt Gruvbox Green on Black idle Finge…" at bounding box center [156, 161] width 210 height 29
click at [51, 147] on select "Ambiance Chaos Clouds Midnight Dracula Cobalt Gruvbox Green on Black idle Finge…" at bounding box center [156, 161] width 210 height 29
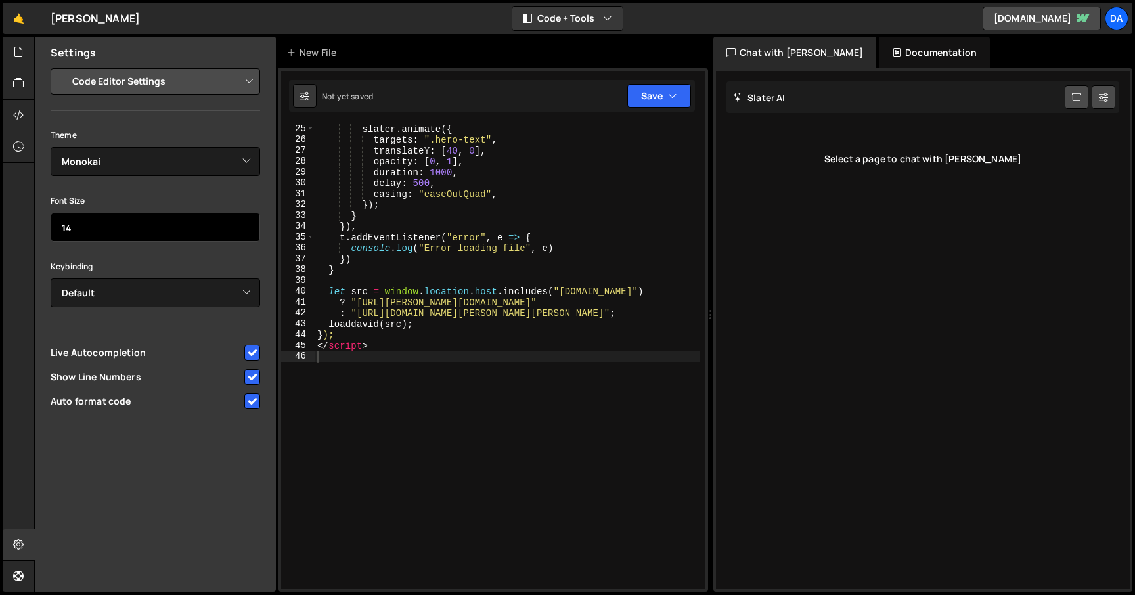
click at [111, 236] on input "14" at bounding box center [156, 227] width 210 height 29
click at [176, 191] on div "Theme Ambiance Chaos Clouds Midnight Dracula Cobalt Gruvbox Green on Black idle…" at bounding box center [156, 270] width 210 height 286
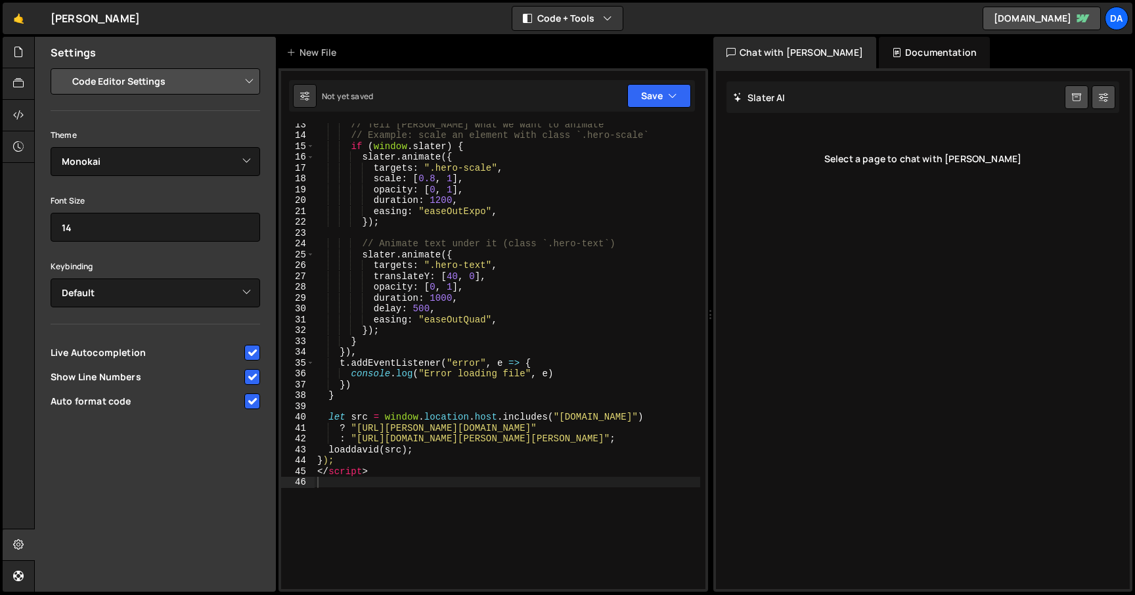
scroll to position [0, 0]
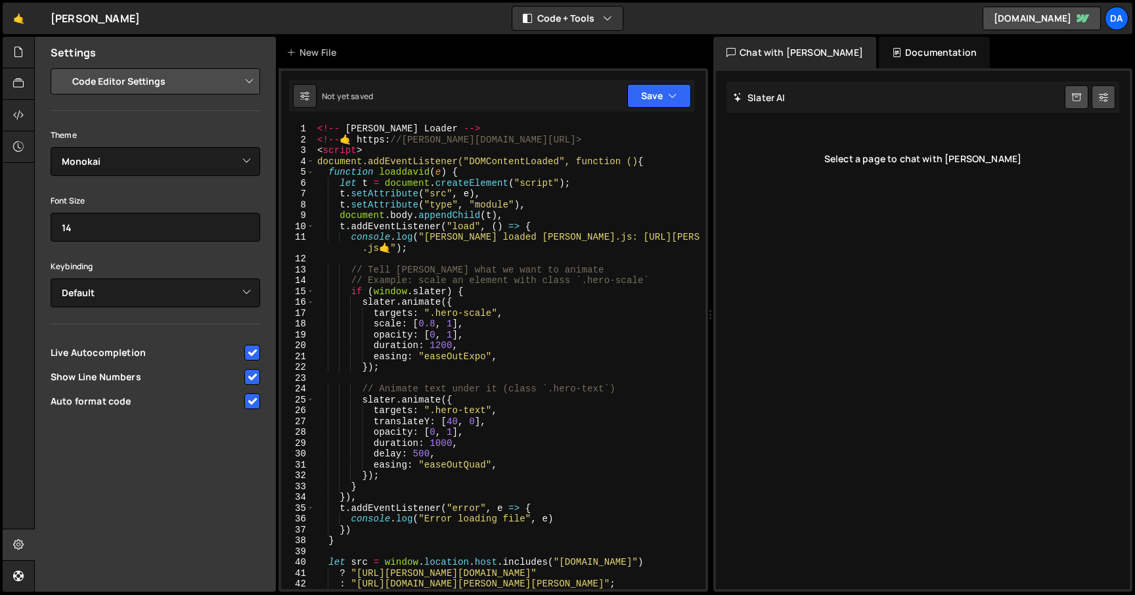
click at [916, 155] on div "Select a page to chat with Slater" at bounding box center [923, 159] width 393 height 53
click at [852, 93] on div "Slater AI Start new chat" at bounding box center [923, 97] width 393 height 32
click at [766, 85] on div "Slater AI Start new chat" at bounding box center [923, 97] width 393 height 32
click at [882, 57] on div "Documentation" at bounding box center [934, 53] width 111 height 32
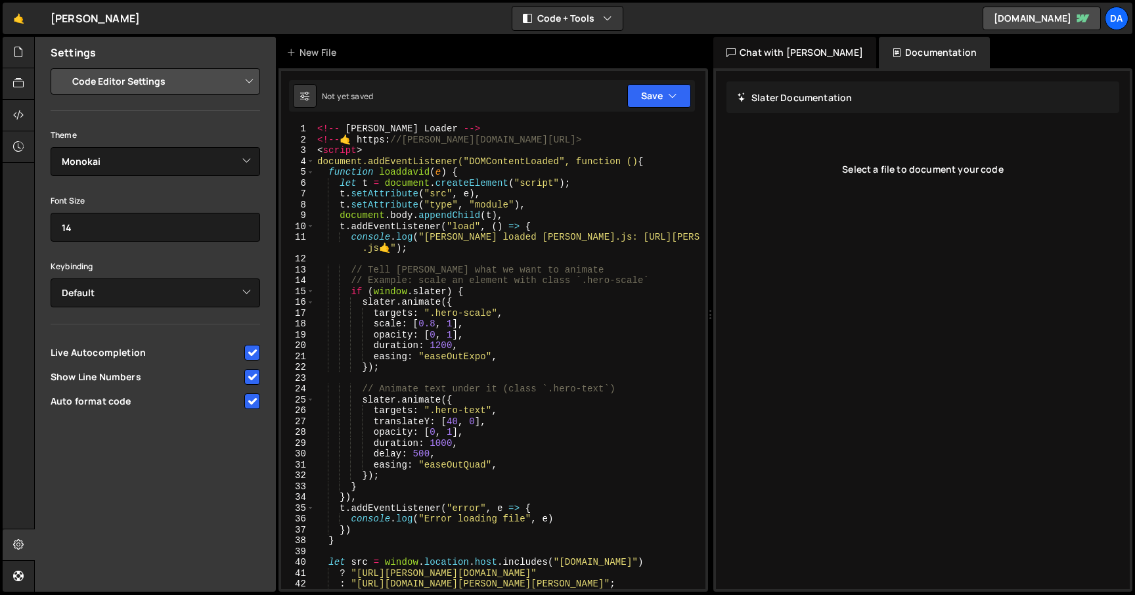
click at [777, 51] on div "Chat with Slater AI" at bounding box center [794, 53] width 163 height 32
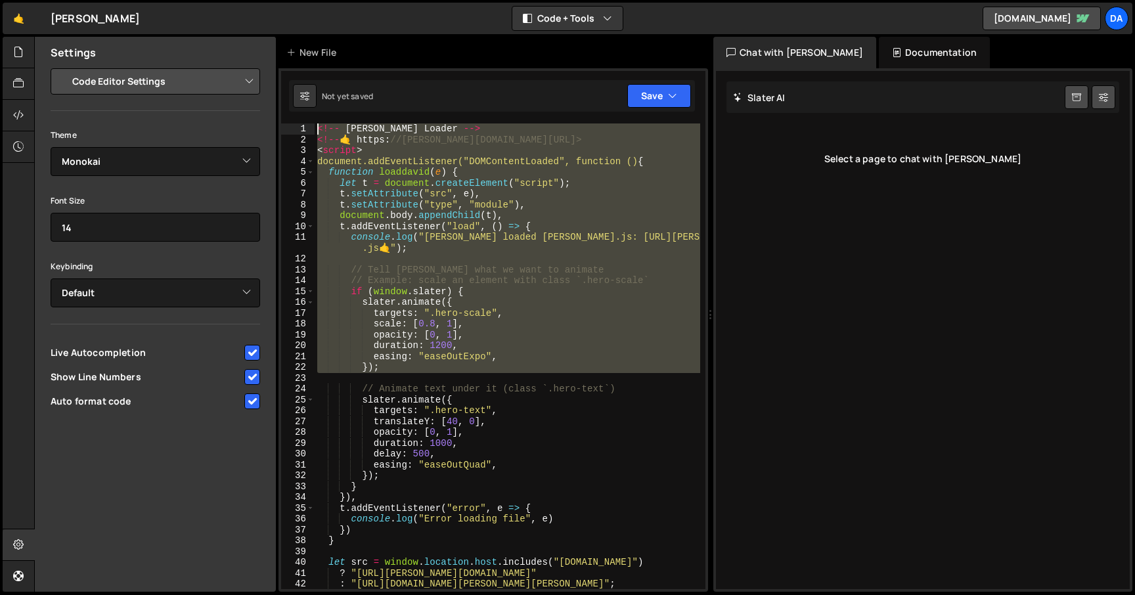
drag, startPoint x: 405, startPoint y: 270, endPoint x: 236, endPoint y: 97, distance: 242.5
click at [236, 97] on div "Files New File Create your first file Get started by starting a Javascript or C…" at bounding box center [584, 315] width 1101 height 556
type textarea "<!-- Slater Loader --> <!--🤙 https://slater.app/16991.js-->"
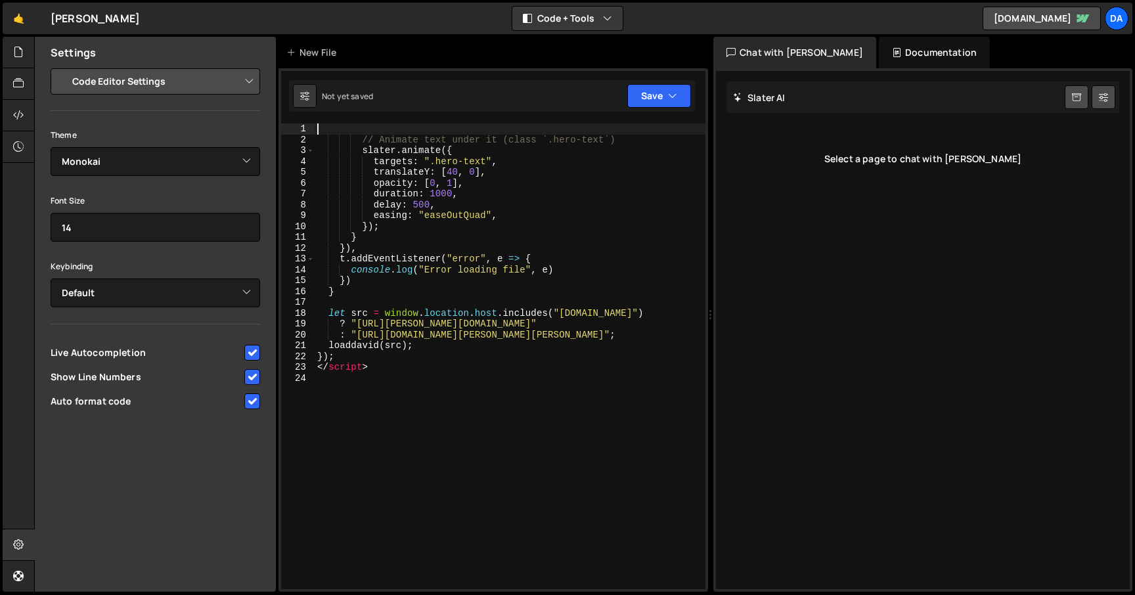
click at [357, 138] on div "// Animate text under it (class `.hero-text`) slater . animate ({ targets : ".h…" at bounding box center [510, 367] width 391 height 487
type textarea "// Animate text under it (class `.hero-text`)"
click at [654, 99] on button "Save" at bounding box center [659, 96] width 64 height 24
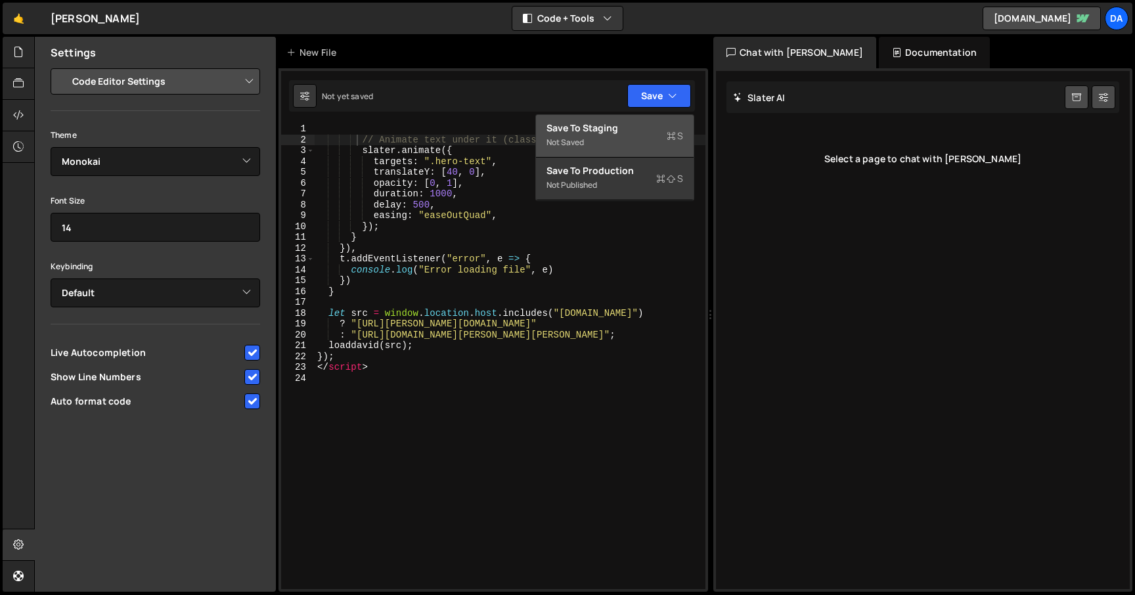
click at [626, 141] on div "Not saved" at bounding box center [615, 143] width 137 height 16
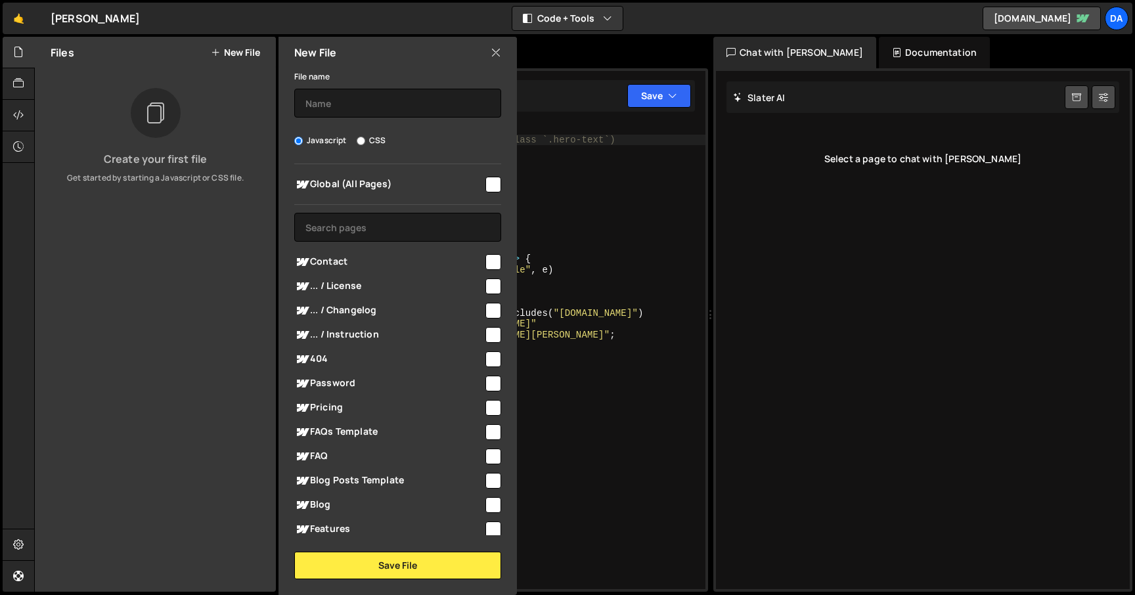
click at [420, 177] on span "Global (All Pages)" at bounding box center [388, 185] width 189 height 16
checkbox input "true"
click at [423, 558] on button "Save File" at bounding box center [397, 566] width 207 height 28
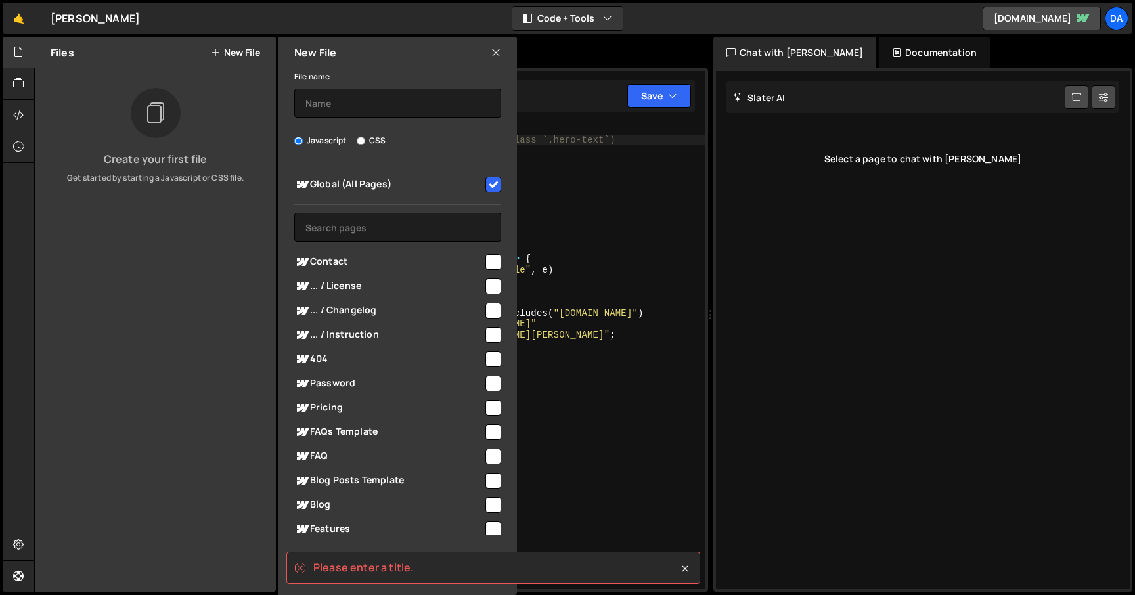
type textarea "slater.animate({"
click at [589, 155] on div "// Animate text under it (class `.hero-text`) slater . animate ({ targets : ".h…" at bounding box center [510, 367] width 391 height 487
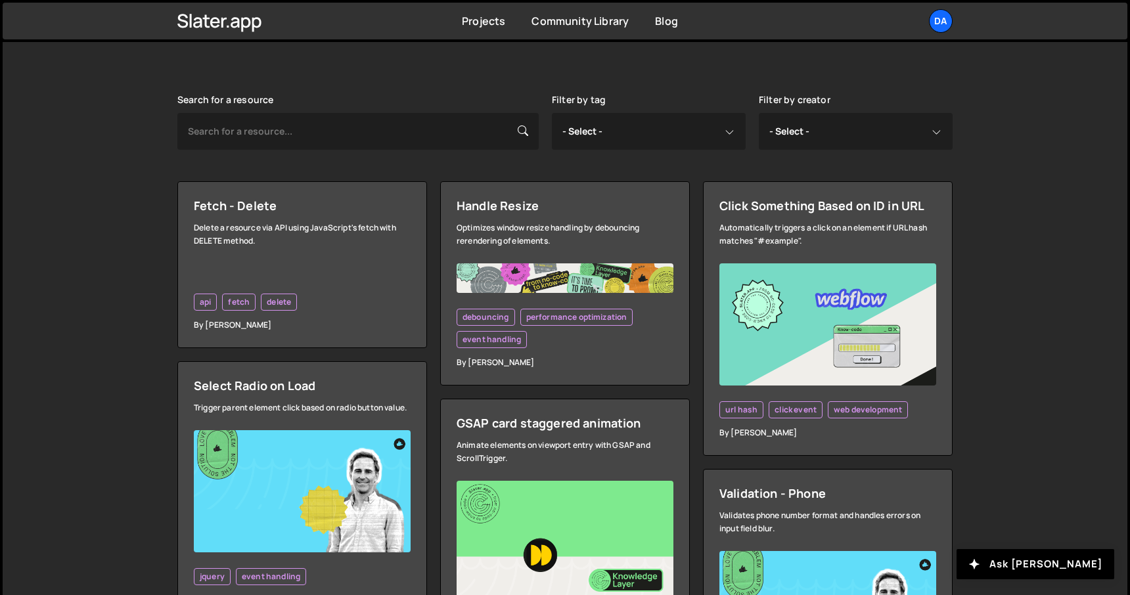
scroll to position [89, 0]
